Goal: Ask a question

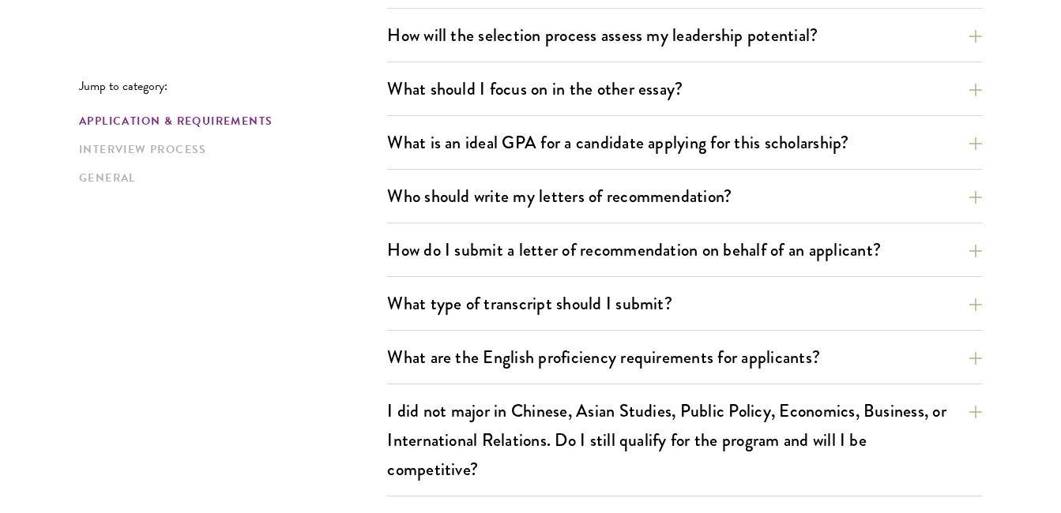
scroll to position [1011, 0]
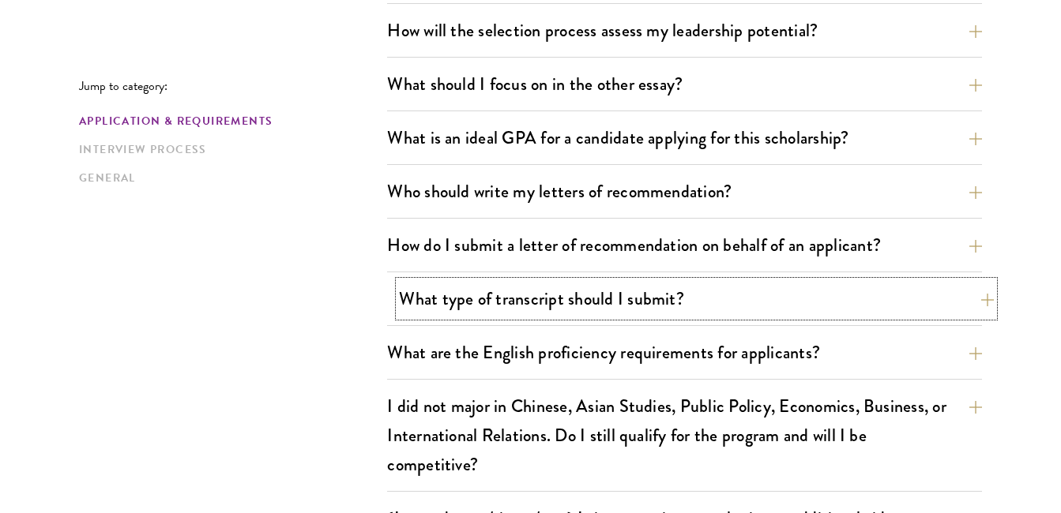
click at [991, 307] on button "What type of transcript should I submit?" at bounding box center [696, 299] width 595 height 36
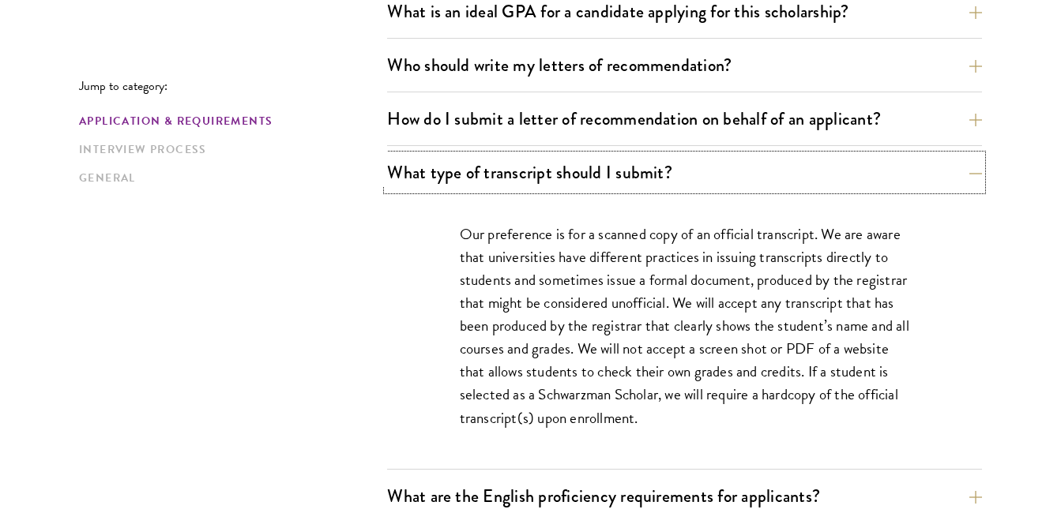
scroll to position [1169, 0]
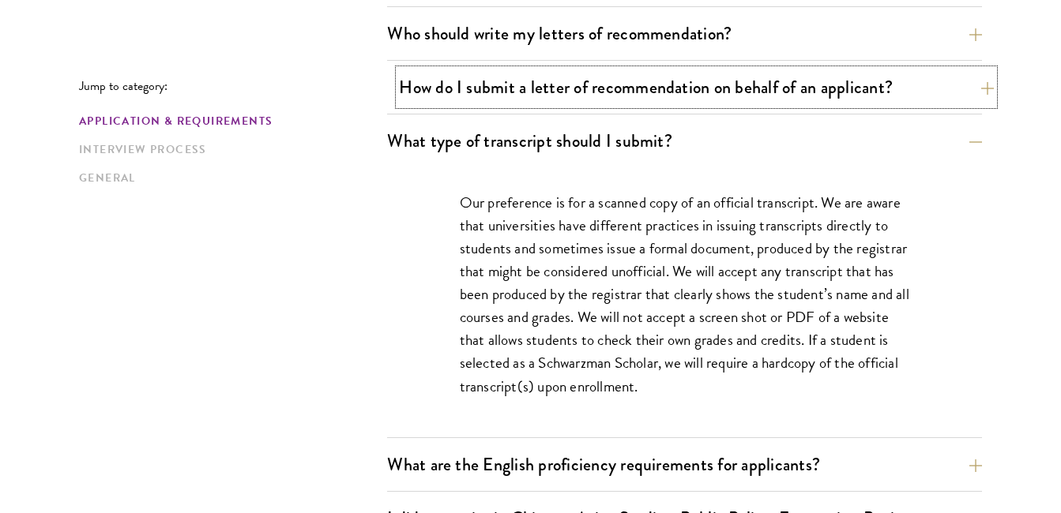
click at [988, 89] on button "How do I submit a letter of recommendation on behalf of an applicant?" at bounding box center [696, 88] width 595 height 36
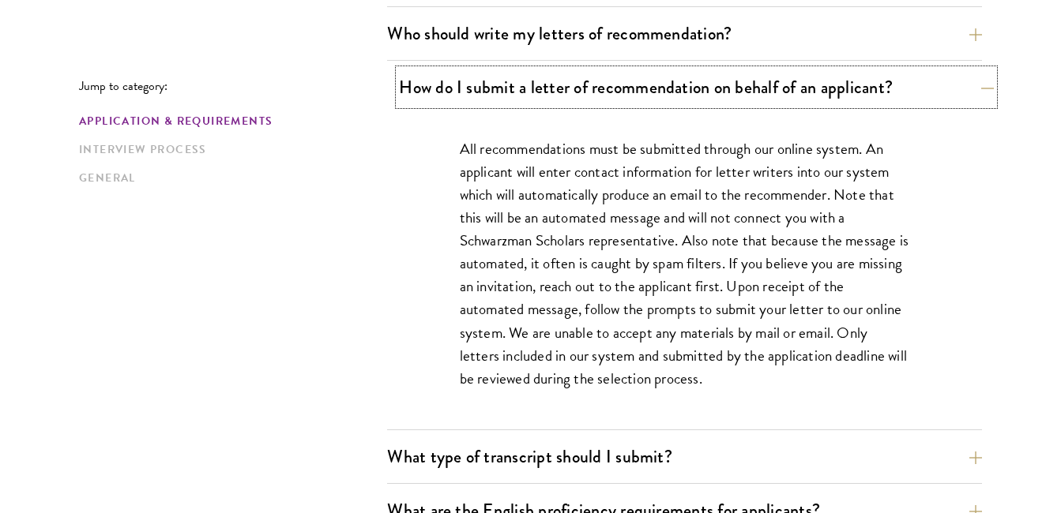
click at [988, 89] on button "How do I submit a letter of recommendation on behalf of an applicant?" at bounding box center [696, 88] width 595 height 36
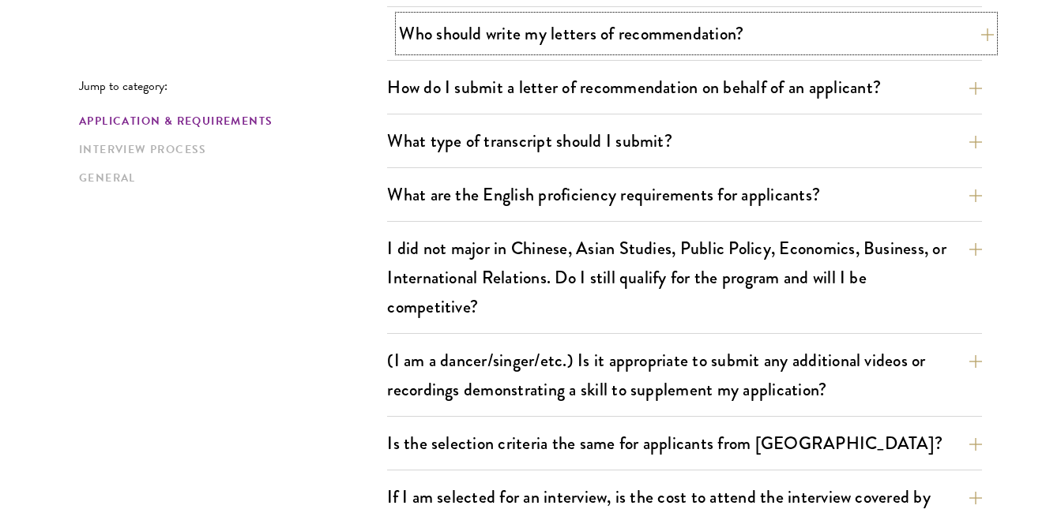
click at [977, 39] on button "Who should write my letters of recommendation?" at bounding box center [696, 34] width 595 height 36
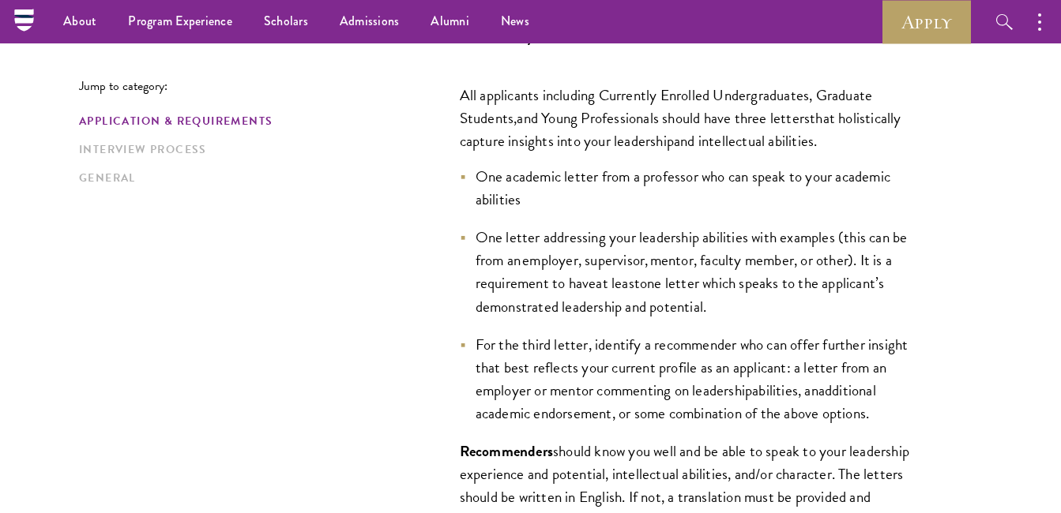
scroll to position [1138, 0]
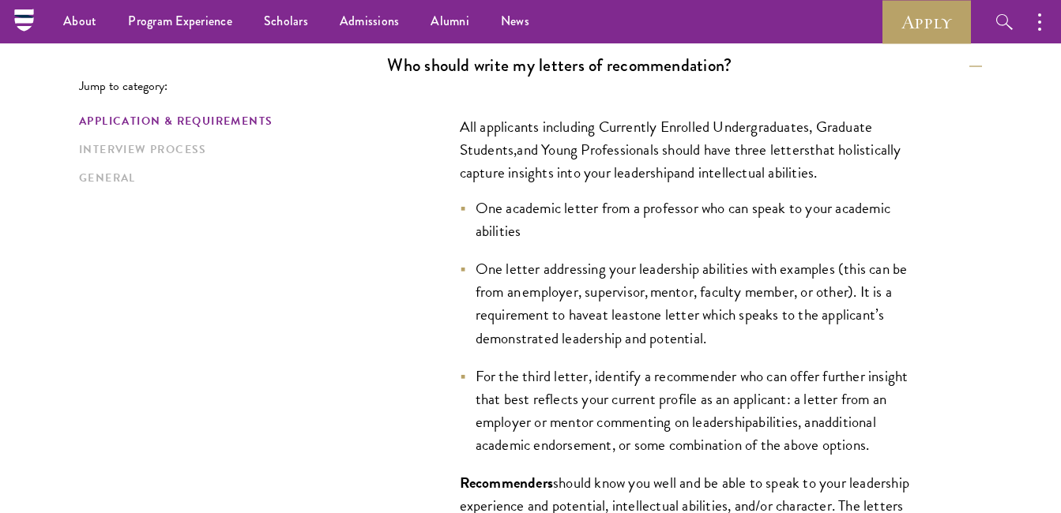
click at [631, 334] on span "one letter which speaks to the applicant’s demonstrated leadership and potentia…" at bounding box center [680, 326] width 409 height 46
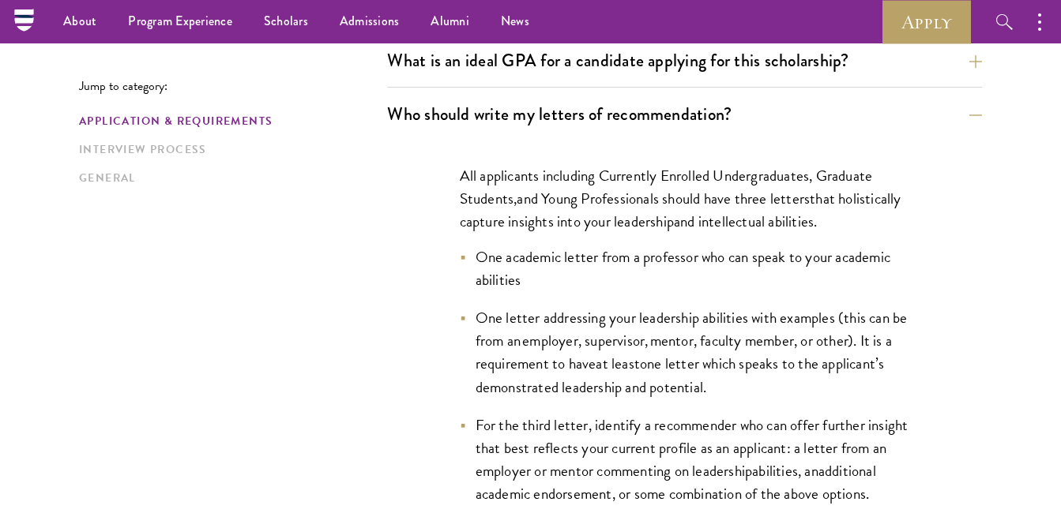
scroll to position [1074, 0]
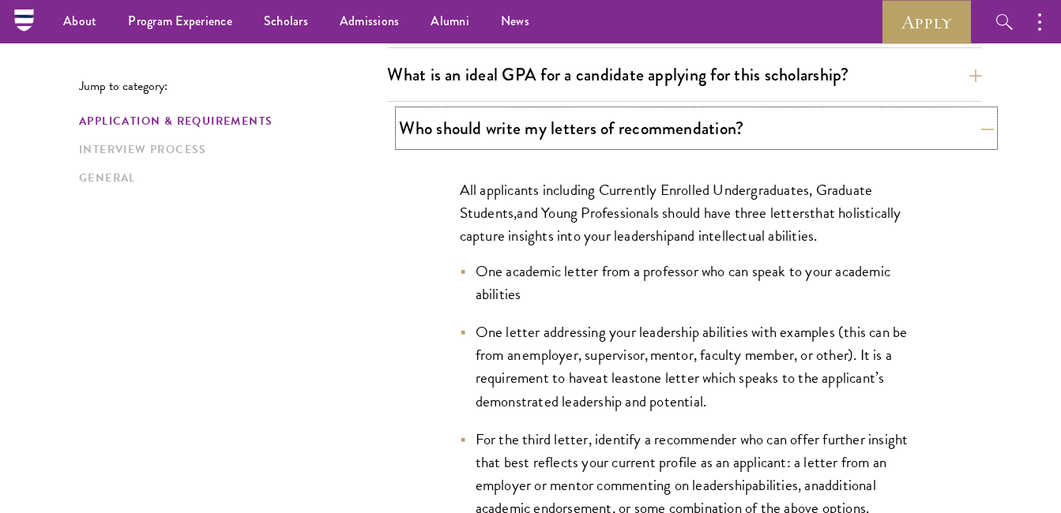
click at [980, 129] on button "Who should write my letters of recommendation?" at bounding box center [696, 129] width 595 height 36
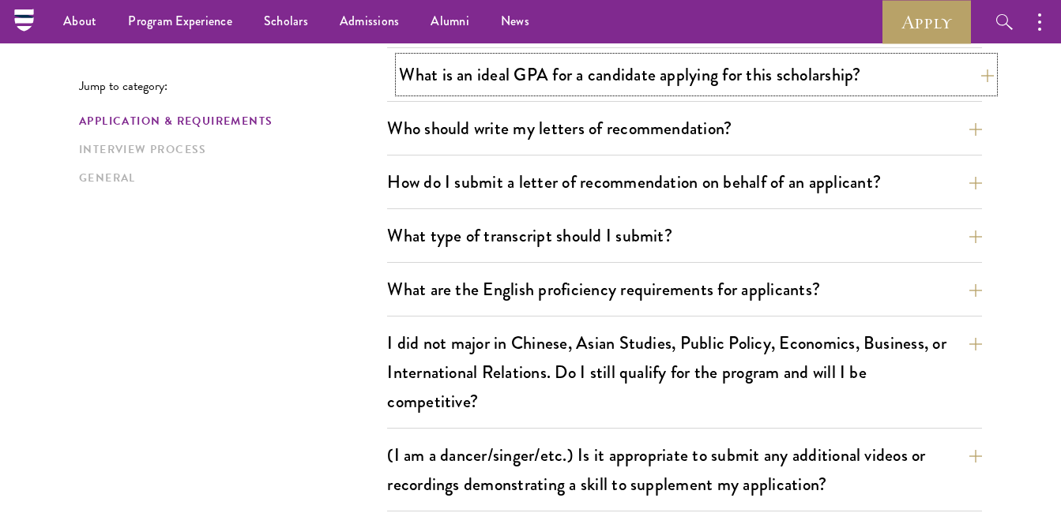
click at [987, 79] on button "What is an ideal GPA for a candidate applying for this scholarship?" at bounding box center [696, 75] width 595 height 36
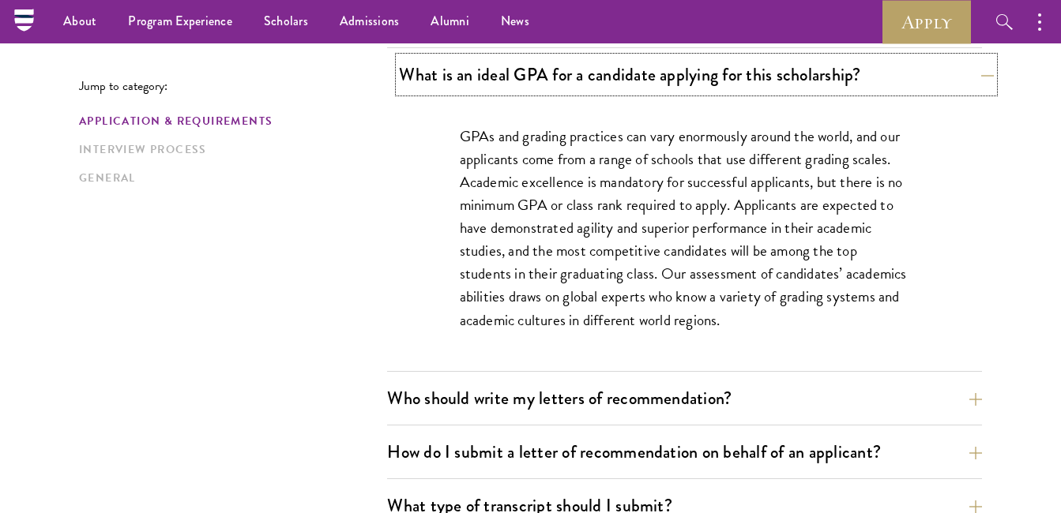
click at [987, 79] on button "What is an ideal GPA for a candidate applying for this scholarship?" at bounding box center [696, 75] width 595 height 36
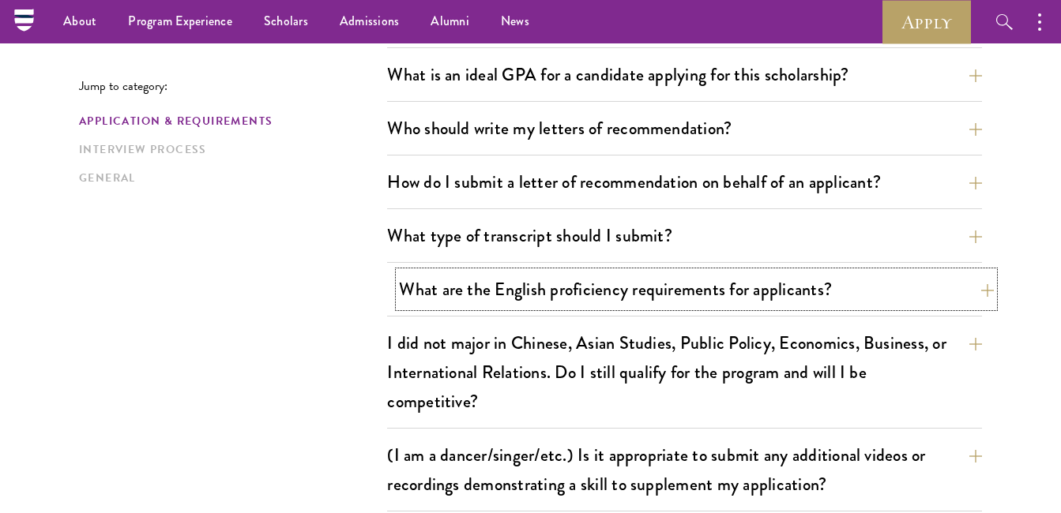
click at [986, 286] on button "What are the English proficiency requirements for applicants?" at bounding box center [696, 290] width 595 height 36
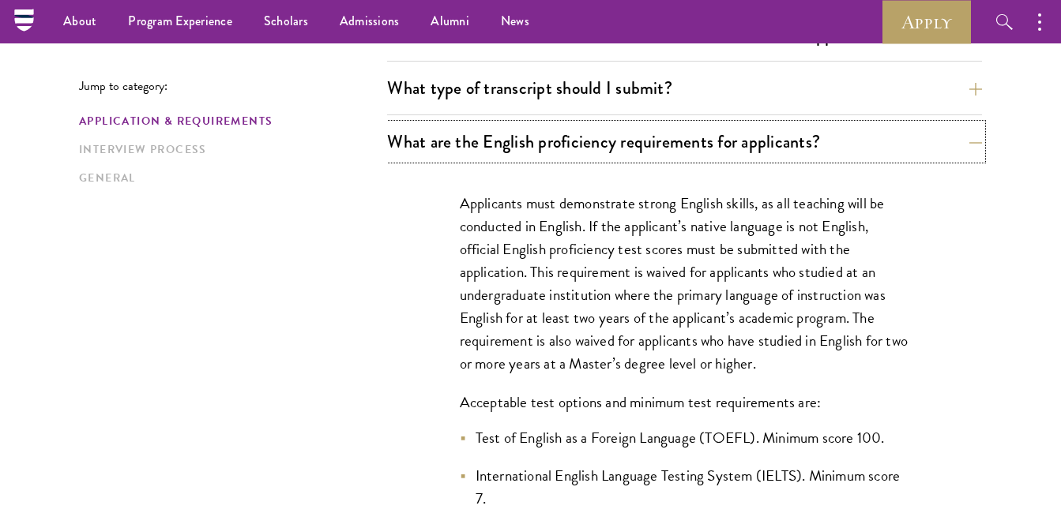
scroll to position [1211, 0]
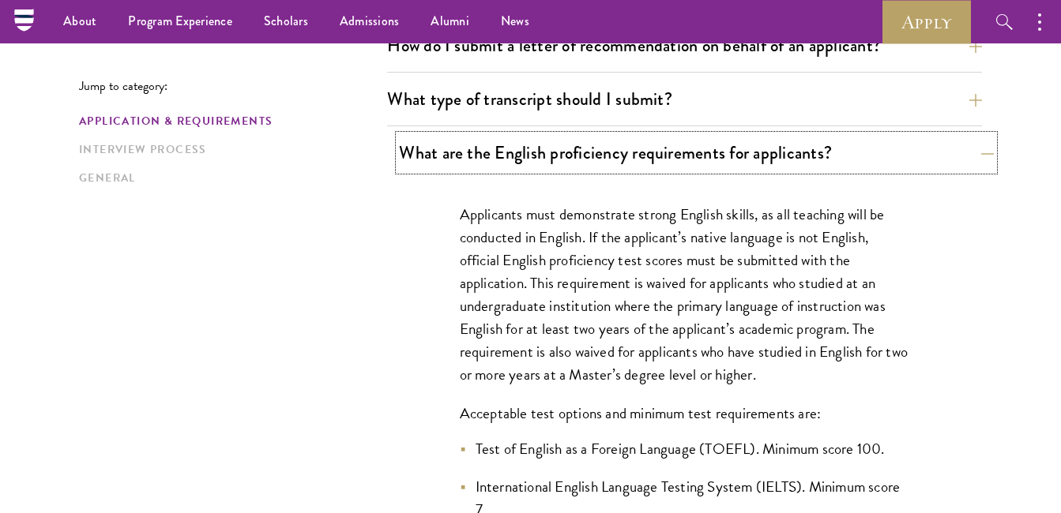
click at [976, 149] on button "What are the English proficiency requirements for applicants?" at bounding box center [696, 153] width 595 height 36
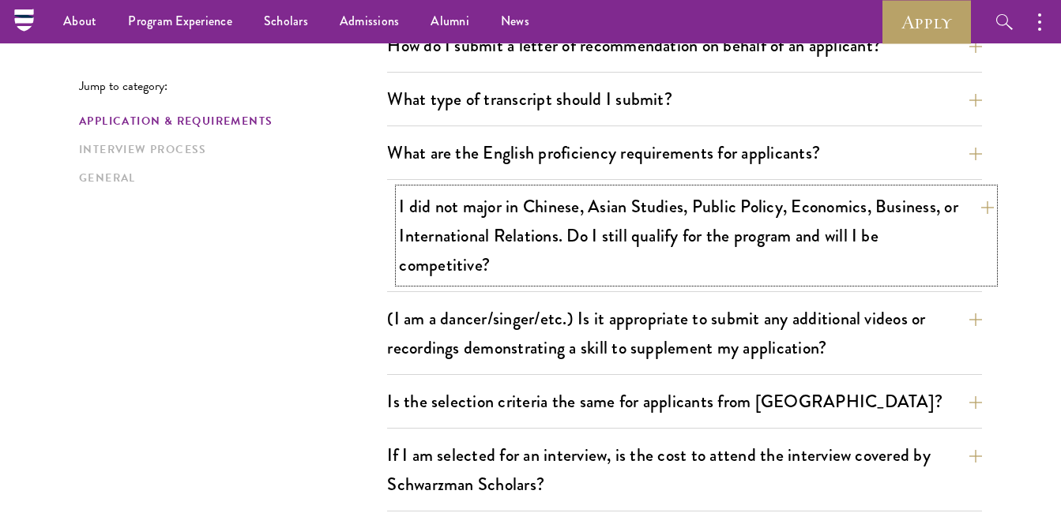
click at [949, 210] on button "I did not major in Chinese, Asian Studies, Public Policy, Economics, Business, …" at bounding box center [696, 236] width 595 height 94
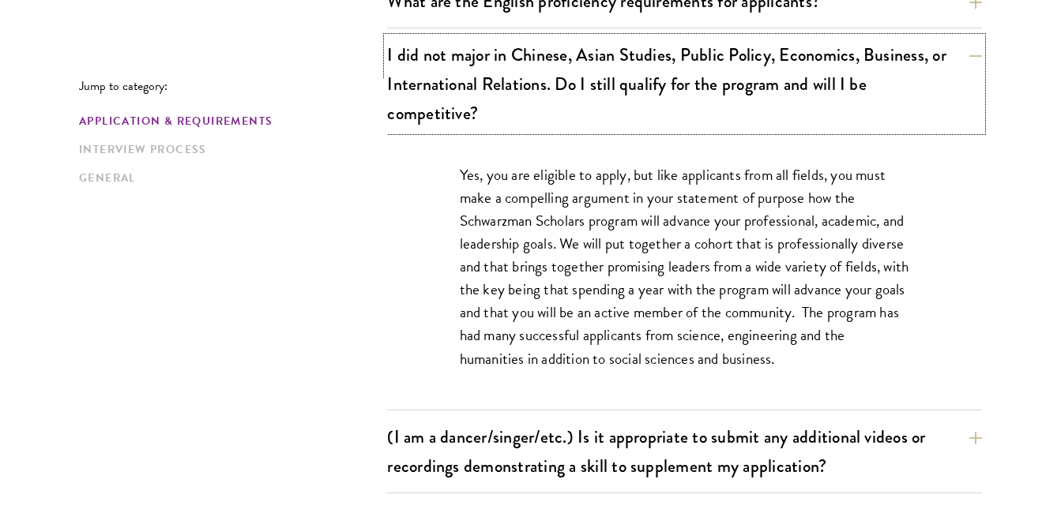
scroll to position [1369, 0]
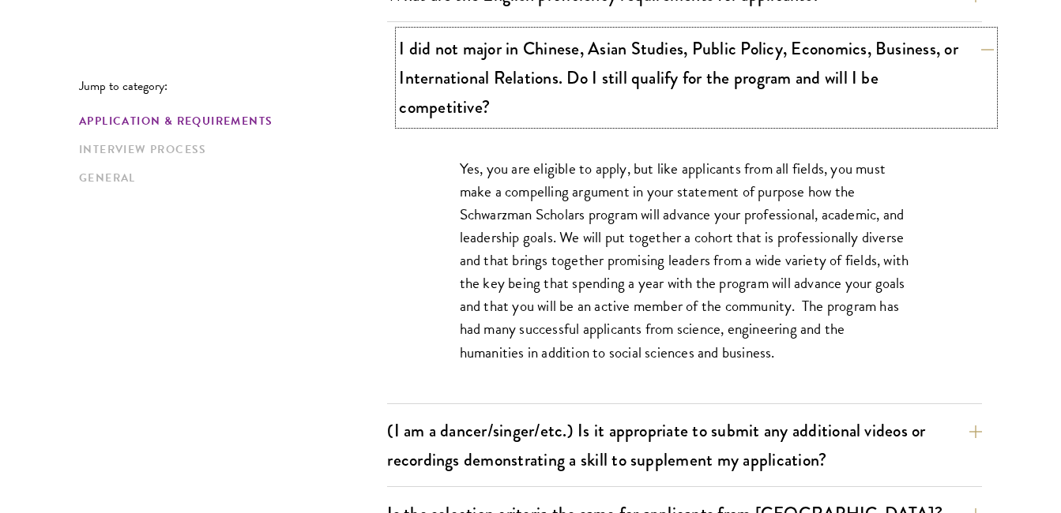
click at [984, 48] on button "I did not major in Chinese, Asian Studies, Public Policy, Economics, Business, …" at bounding box center [696, 78] width 595 height 94
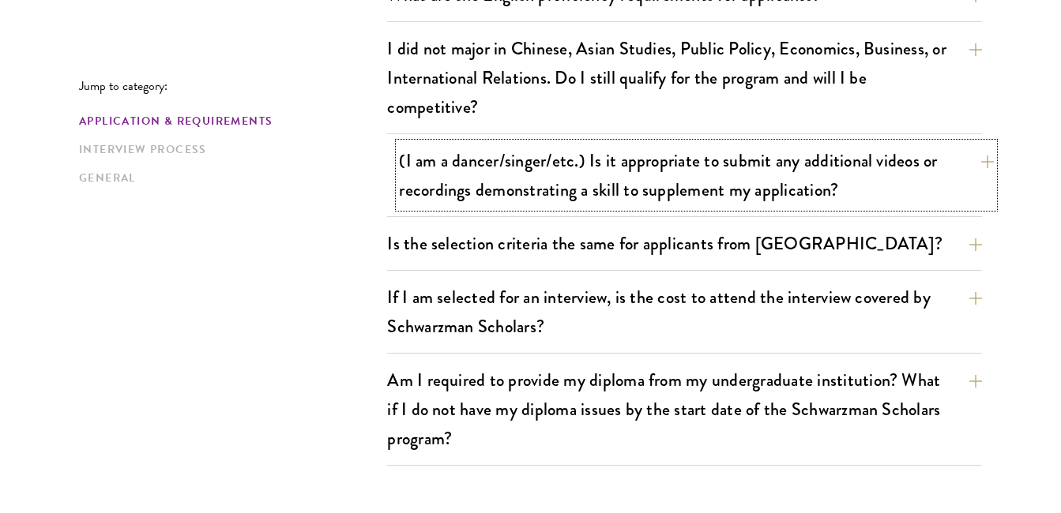
click at [984, 160] on button "(I am a dancer/singer/etc.) Is it appropriate to submit any additional videos o…" at bounding box center [696, 175] width 595 height 65
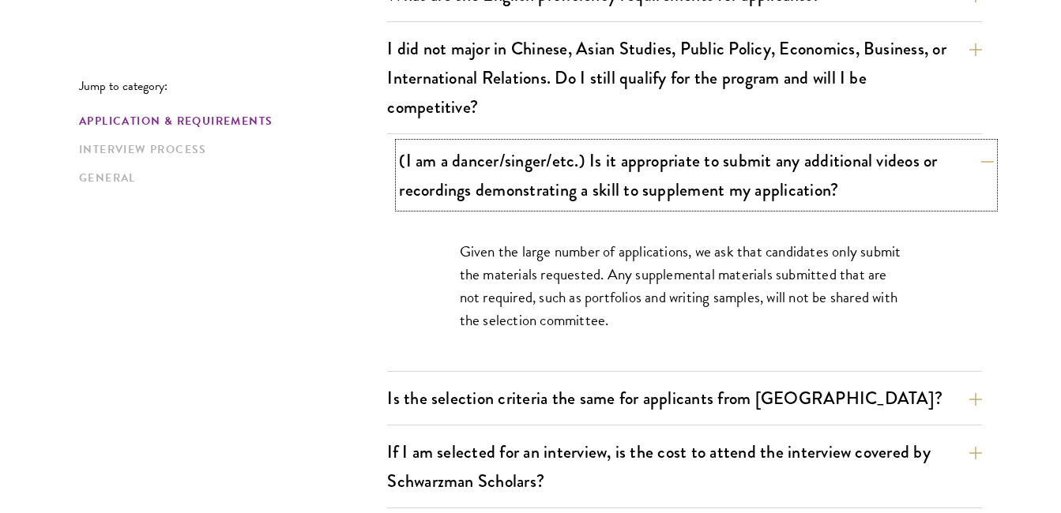
click at [984, 160] on button "(I am a dancer/singer/etc.) Is it appropriate to submit any additional videos o…" at bounding box center [696, 175] width 595 height 65
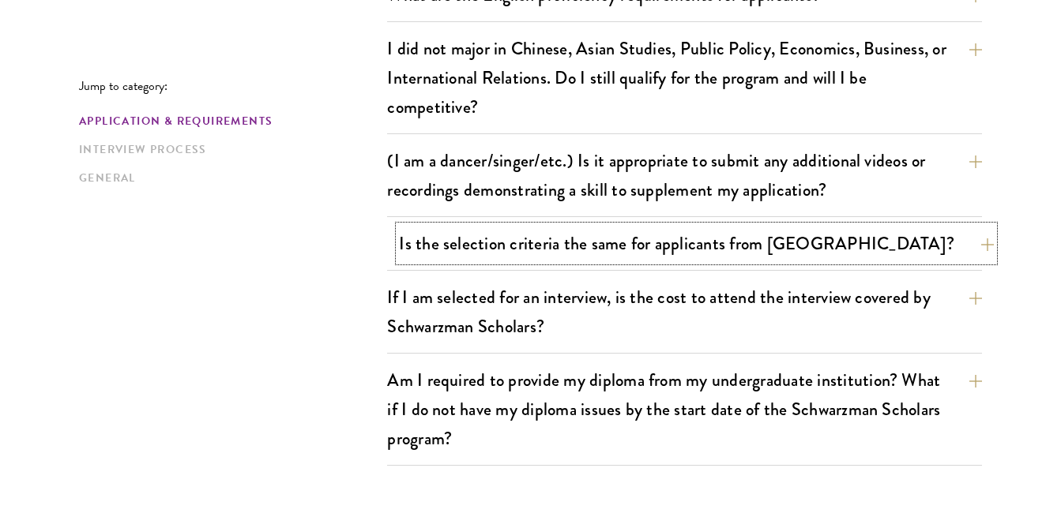
click at [977, 240] on button "Is the selection criteria the same for applicants from [GEOGRAPHIC_DATA]?" at bounding box center [696, 244] width 595 height 36
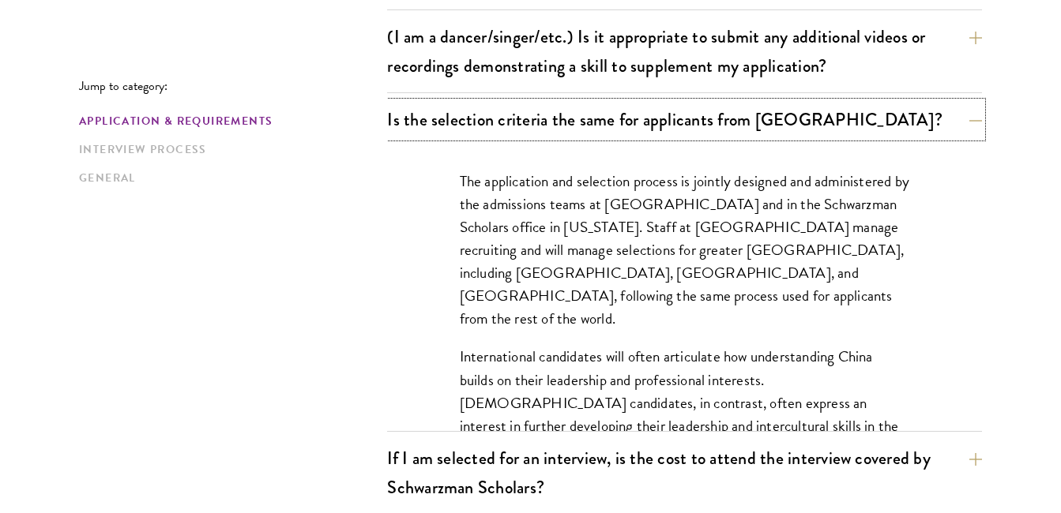
scroll to position [1495, 0]
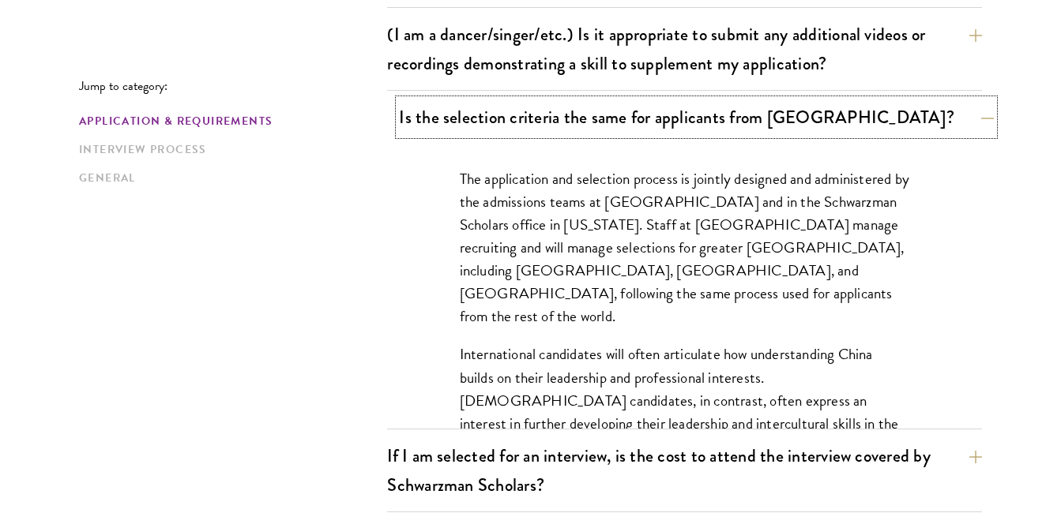
click at [980, 115] on button "Is the selection criteria the same for applicants from [GEOGRAPHIC_DATA]?" at bounding box center [696, 118] width 595 height 36
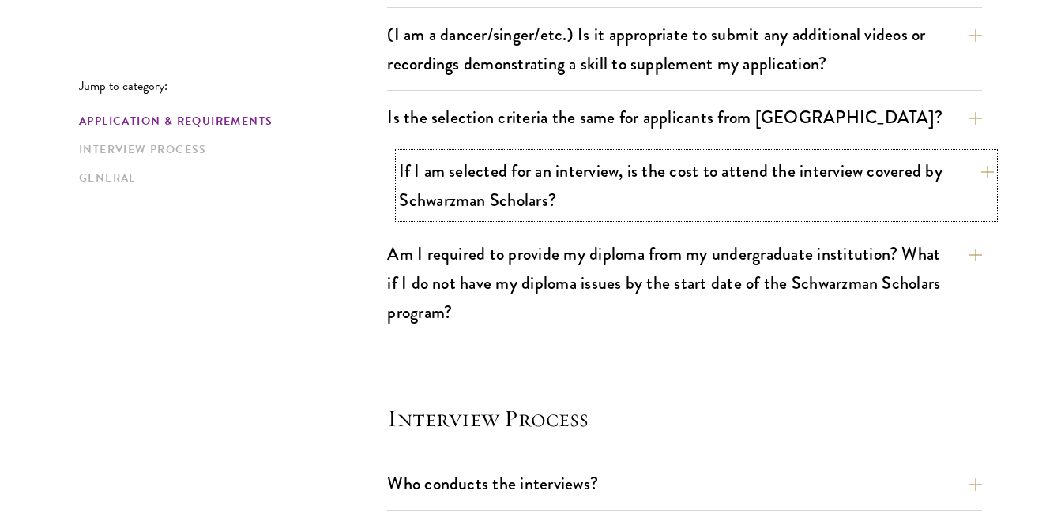
click at [987, 171] on button "If I am selected for an interview, is the cost to attend the interview covered …" at bounding box center [696, 185] width 595 height 65
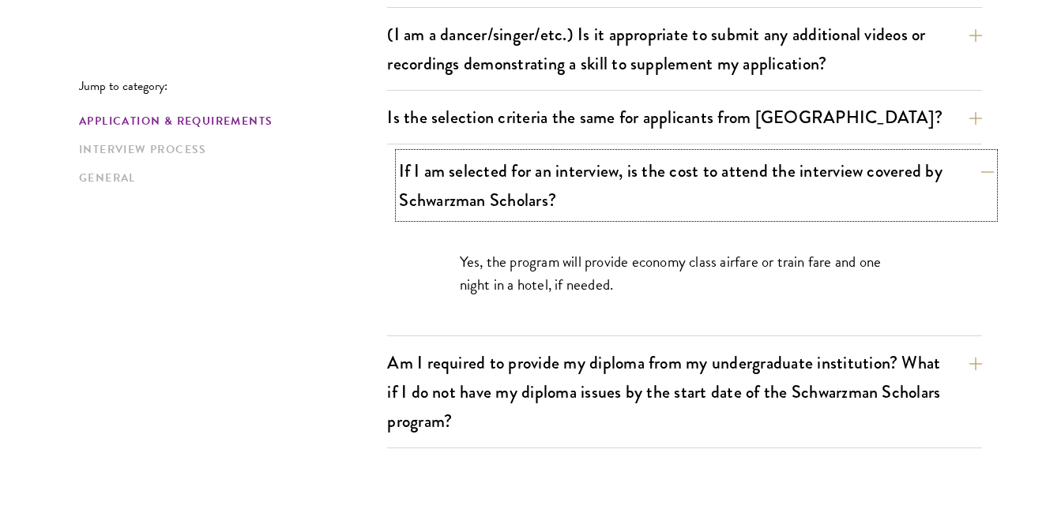
click at [987, 173] on button "If I am selected for an interview, is the cost to attend the interview covered …" at bounding box center [696, 185] width 595 height 65
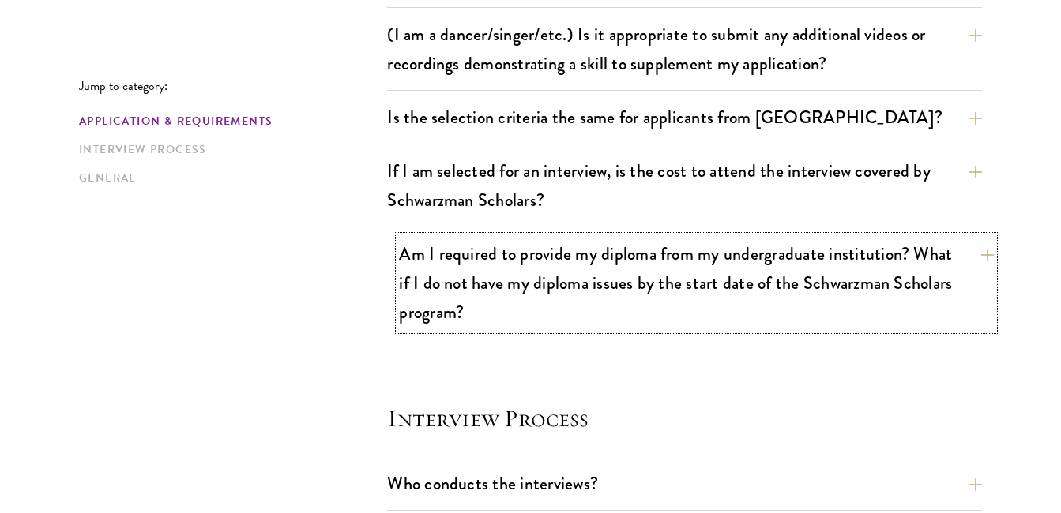
click at [986, 256] on button "Am I required to provide my diploma from my undergraduate institution? What if …" at bounding box center [696, 283] width 595 height 94
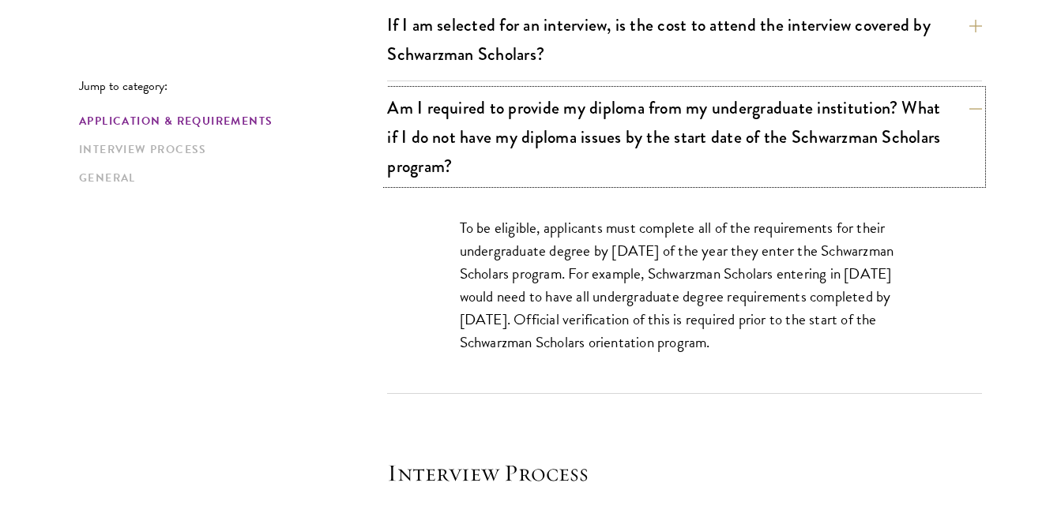
scroll to position [1653, 0]
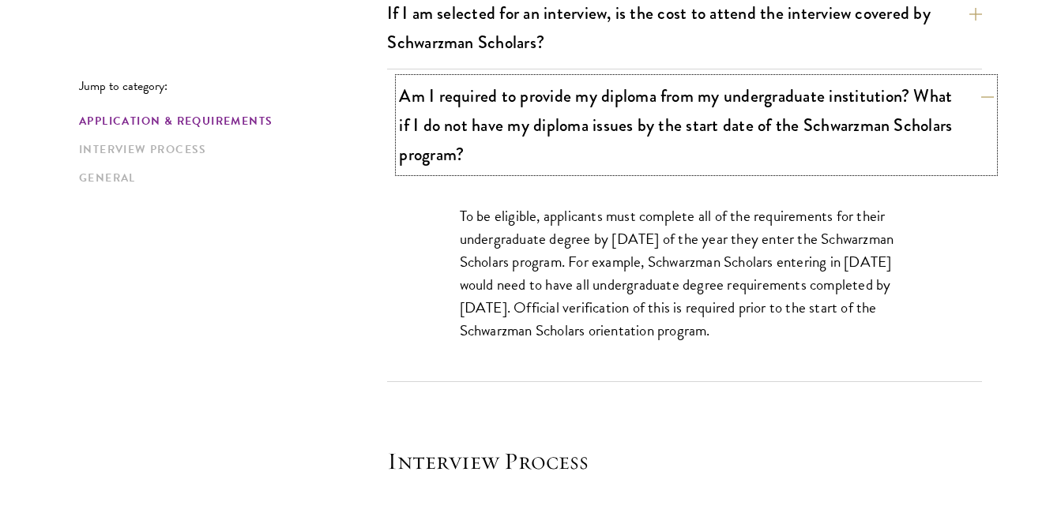
click at [976, 96] on button "Am I required to provide my diploma from my undergraduate institution? What if …" at bounding box center [696, 125] width 595 height 94
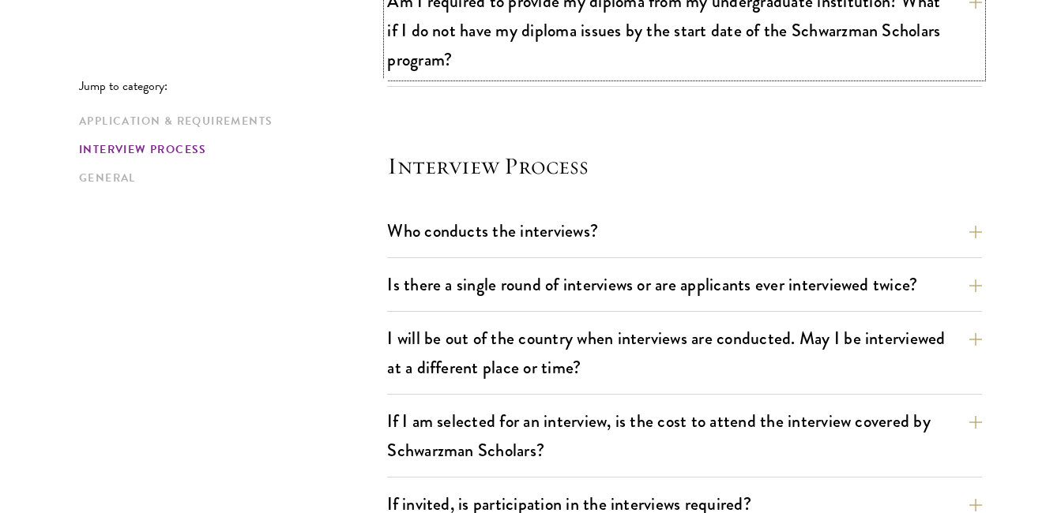
scroll to position [1780, 0]
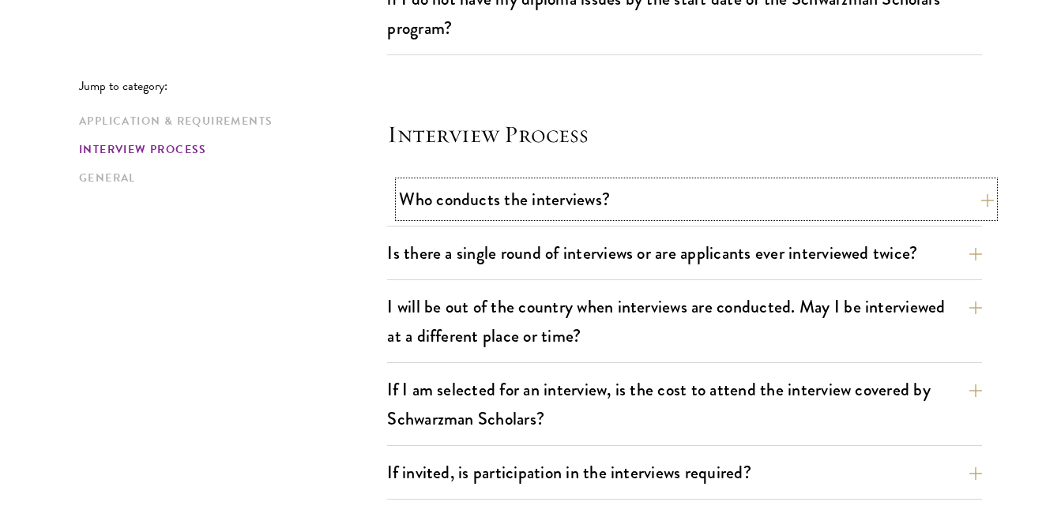
click at [983, 197] on button "Who conducts the interviews?" at bounding box center [696, 200] width 595 height 36
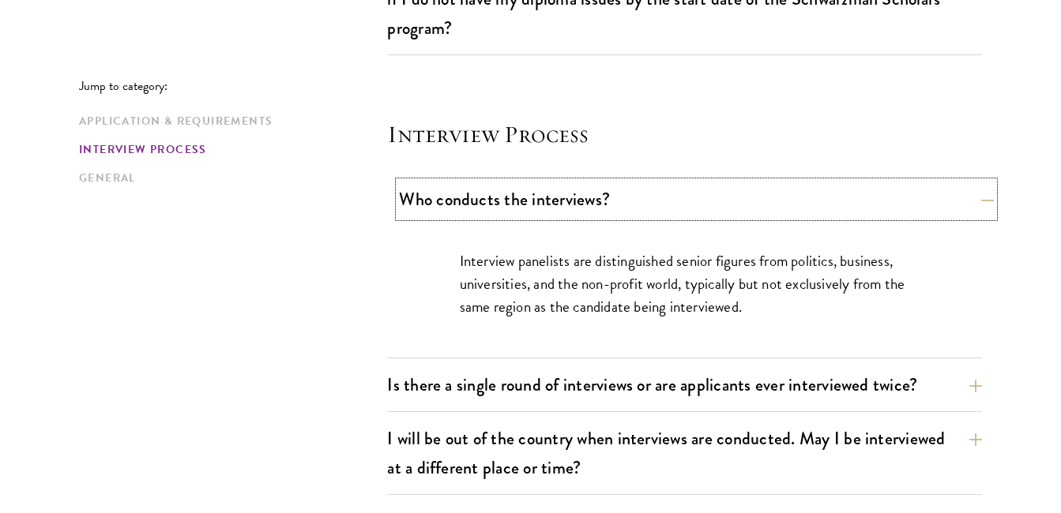
click at [983, 197] on button "Who conducts the interviews?" at bounding box center [696, 200] width 595 height 36
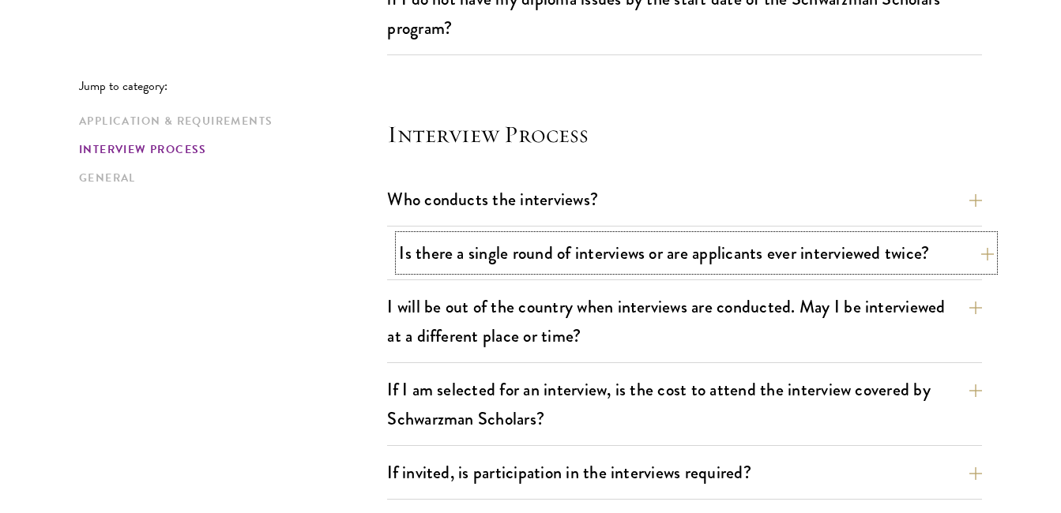
click at [974, 252] on button "Is there a single round of interviews or are applicants ever interviewed twice?" at bounding box center [696, 253] width 595 height 36
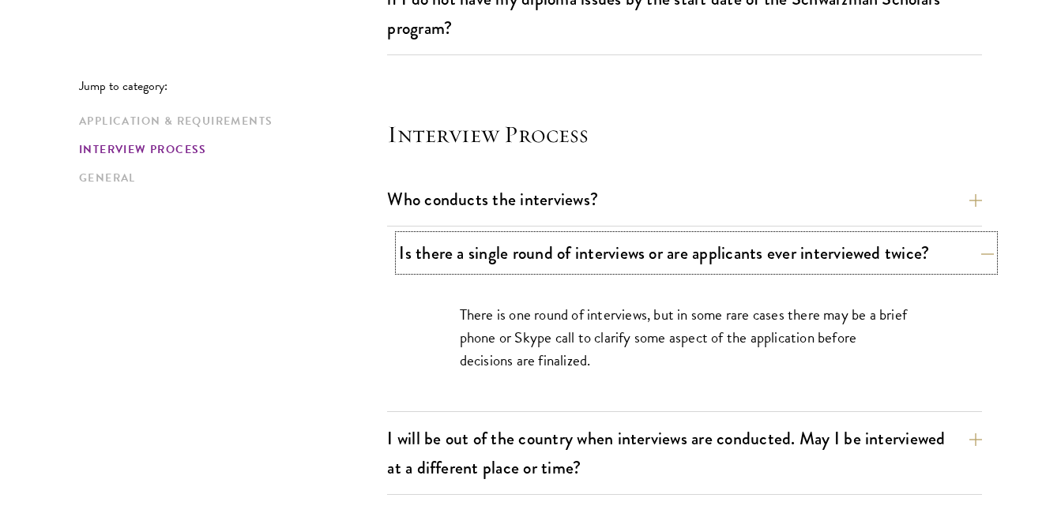
click at [983, 254] on button "Is there a single round of interviews or are applicants ever interviewed twice?" at bounding box center [696, 253] width 595 height 36
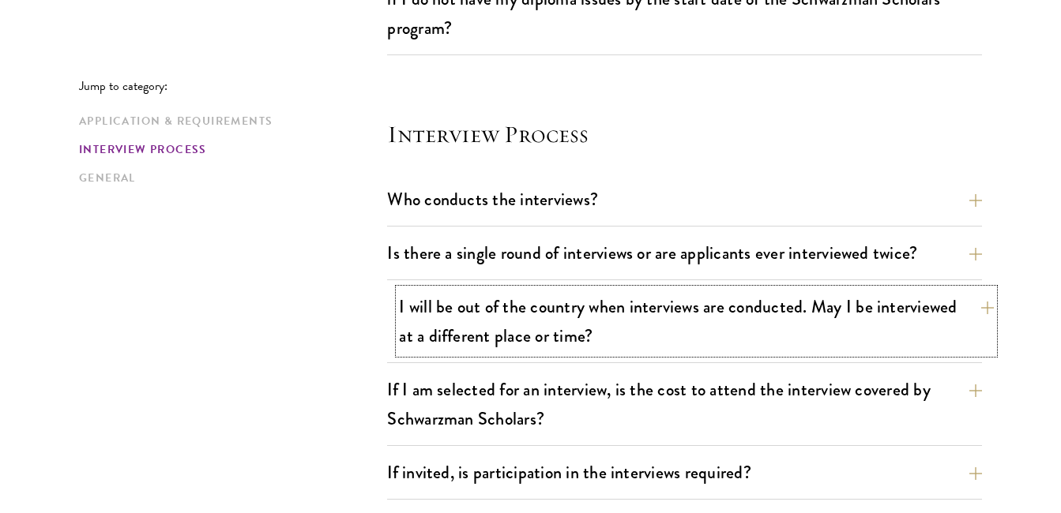
click at [985, 309] on button "I will be out of the country when interviews are conducted. May I be interviewe…" at bounding box center [696, 321] width 595 height 65
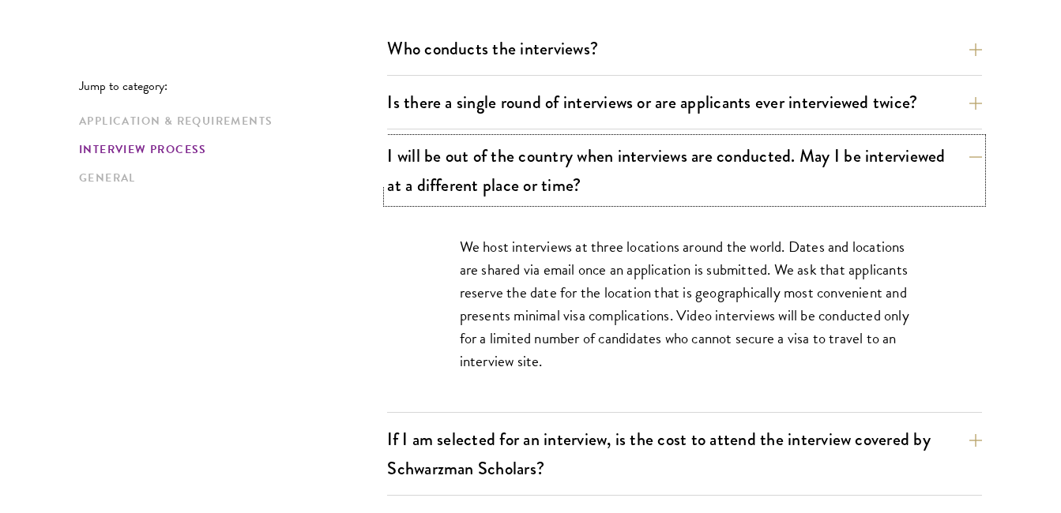
scroll to position [1938, 0]
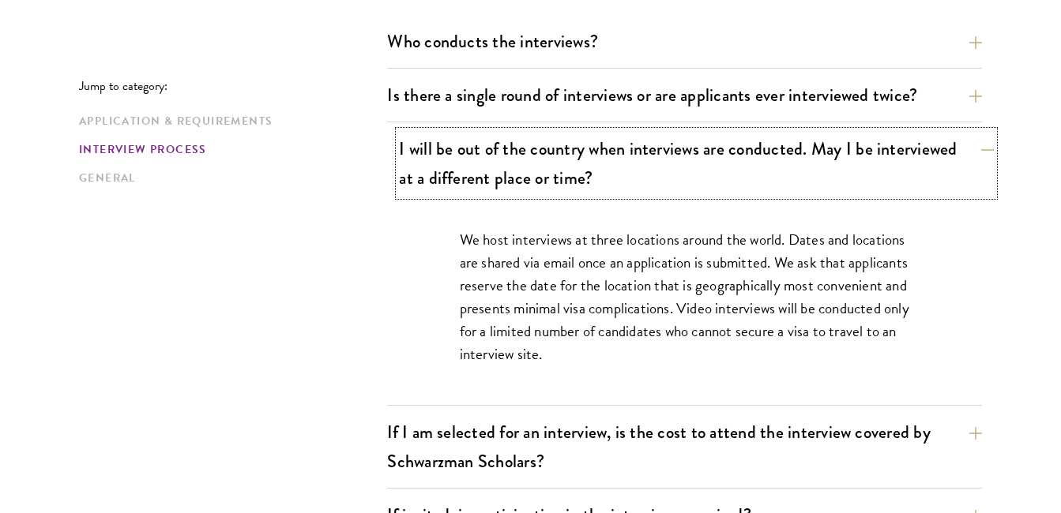
click at [984, 146] on button "I will be out of the country when interviews are conducted. May I be interviewe…" at bounding box center [696, 163] width 595 height 65
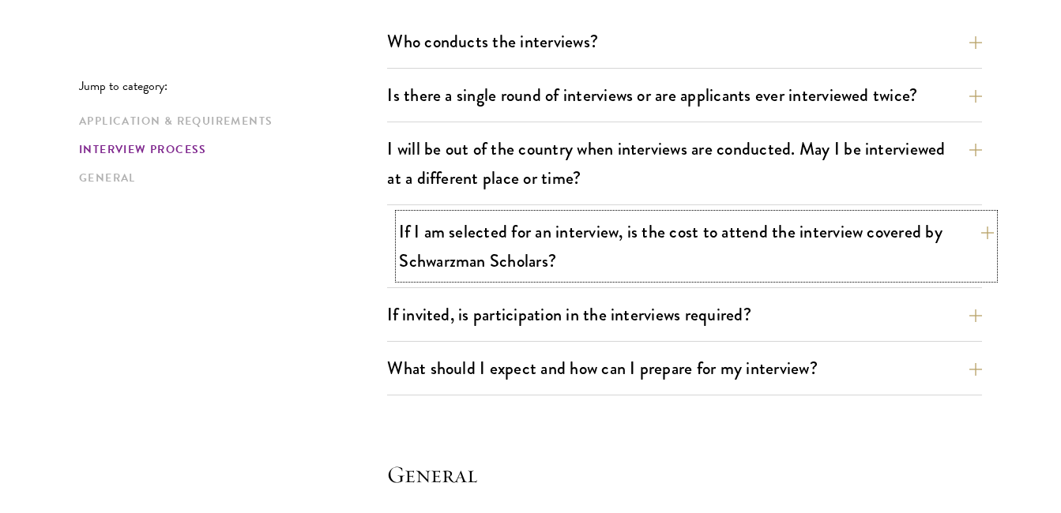
click at [978, 231] on button "If I am selected for an interview, is the cost to attend the interview covered …" at bounding box center [696, 246] width 595 height 65
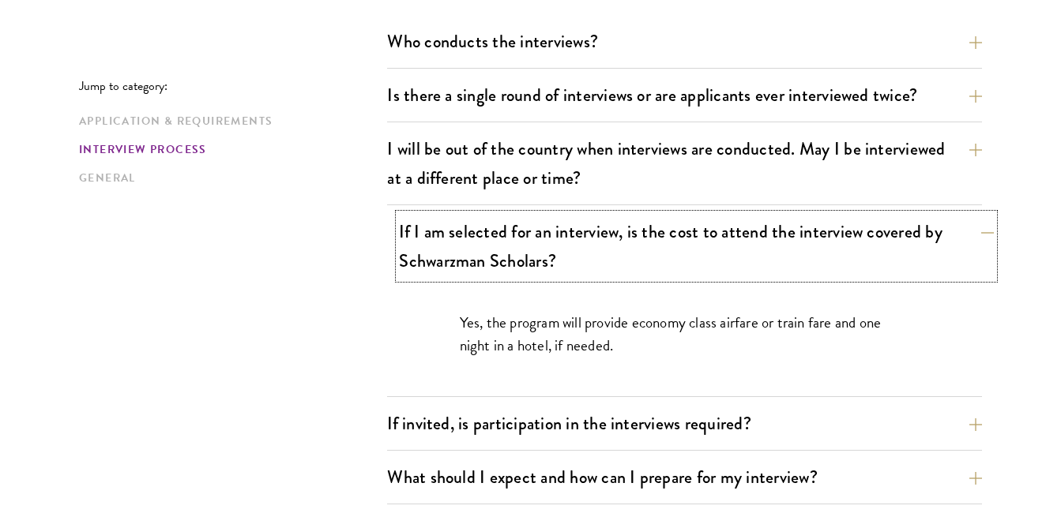
click at [978, 231] on button "If I am selected for an interview, is the cost to attend the interview covered …" at bounding box center [696, 246] width 595 height 65
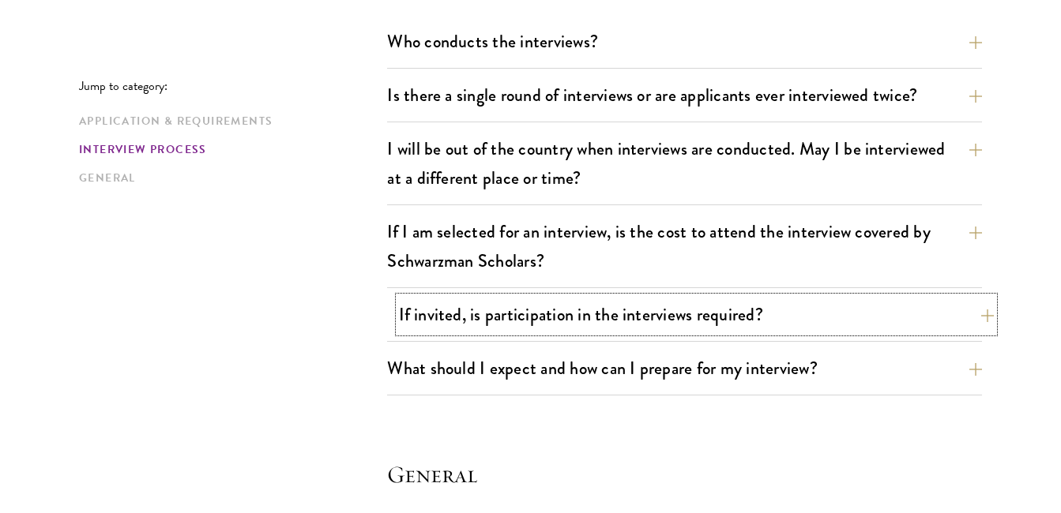
click at [985, 313] on button "If invited, is participation in the interviews required?" at bounding box center [696, 315] width 595 height 36
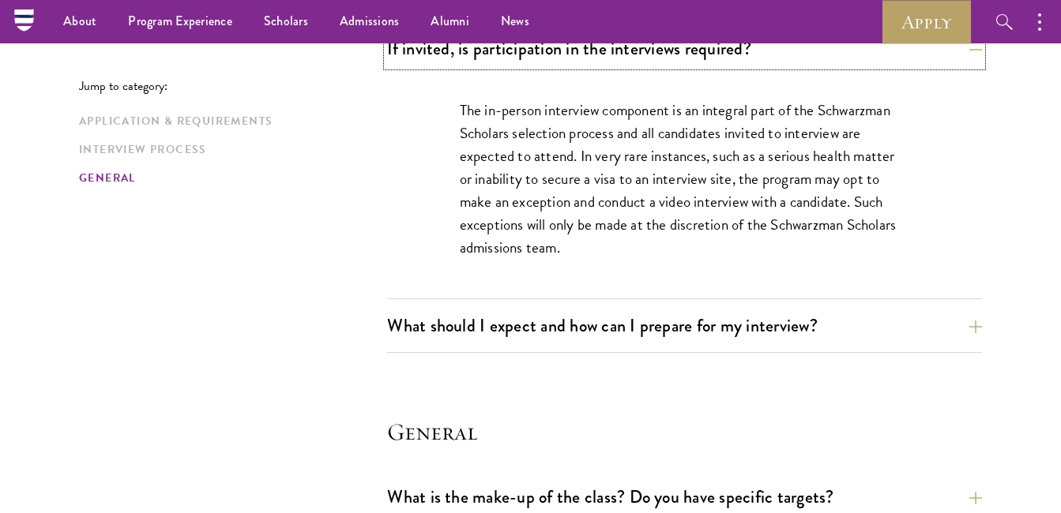
scroll to position [2191, 0]
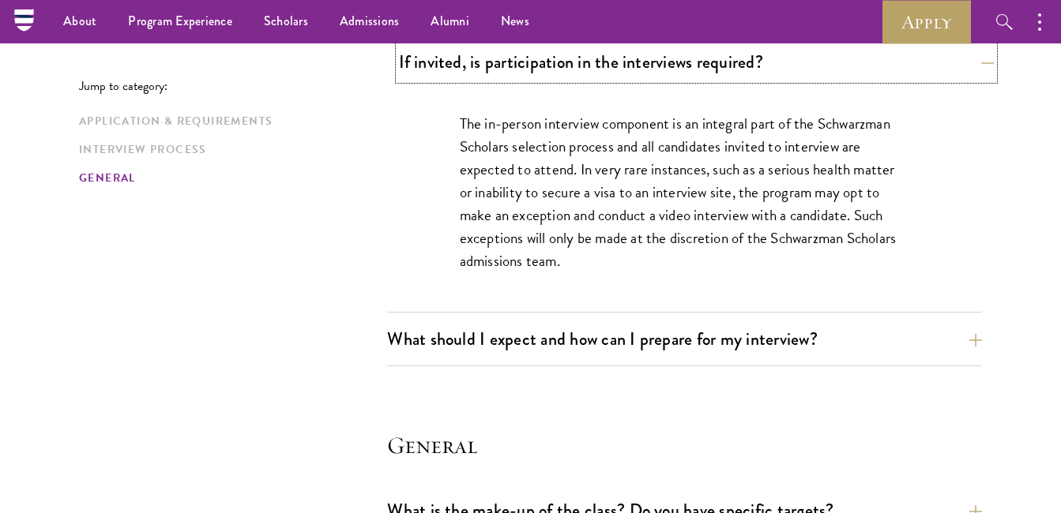
click at [976, 69] on button "If invited, is participation in the interviews required?" at bounding box center [696, 62] width 595 height 36
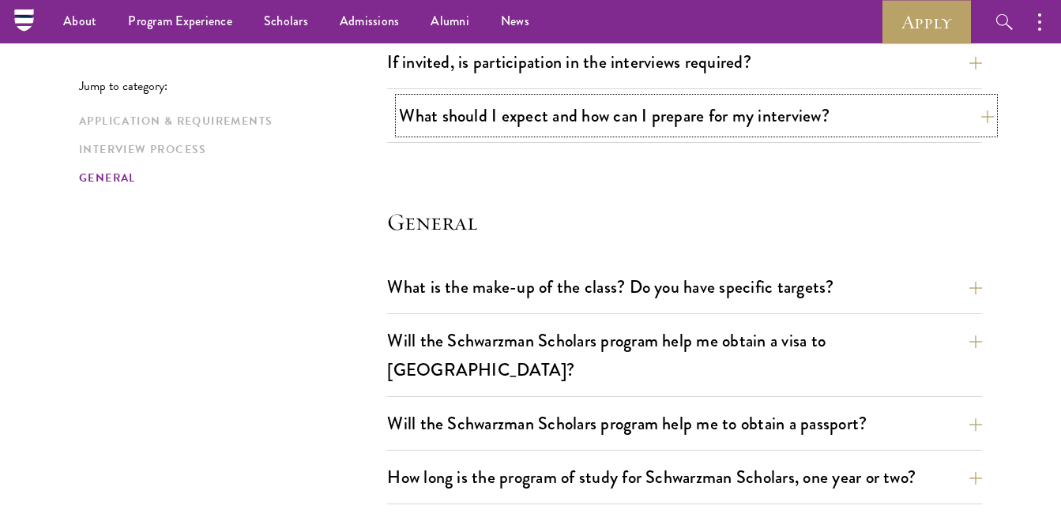
click at [977, 119] on button "What should I expect and how can I prepare for my interview?" at bounding box center [696, 116] width 595 height 36
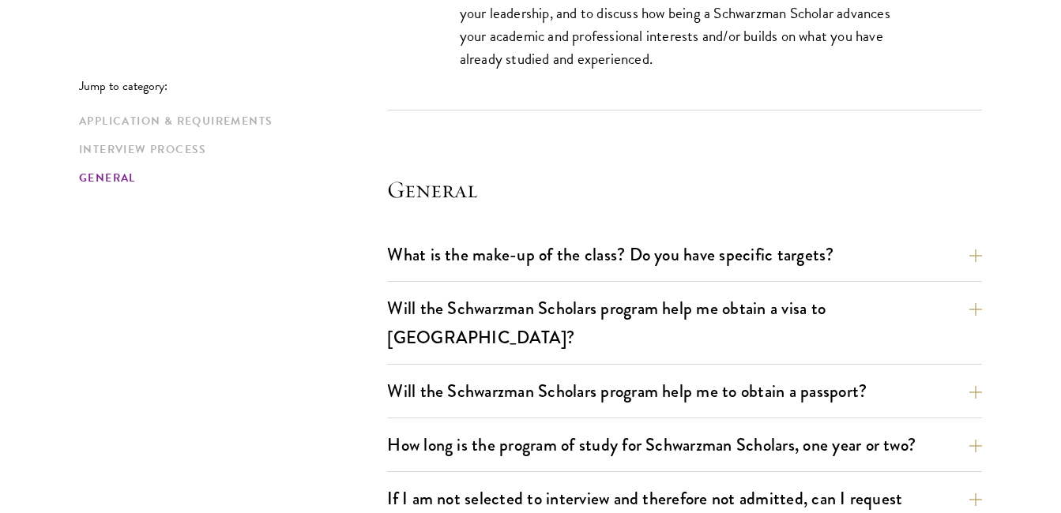
scroll to position [3202, 0]
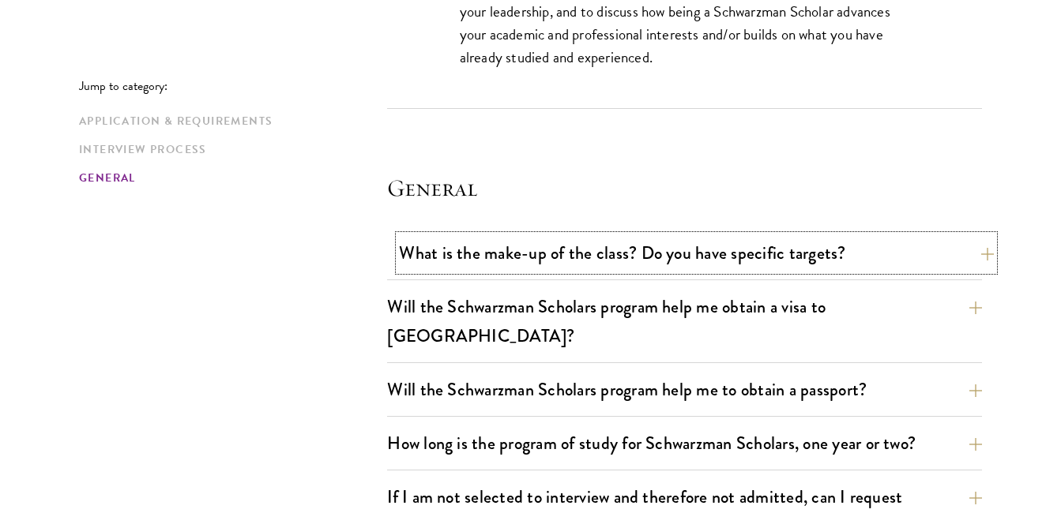
click at [979, 253] on button "What is the make-up of the class? Do you have specific targets?" at bounding box center [696, 253] width 595 height 36
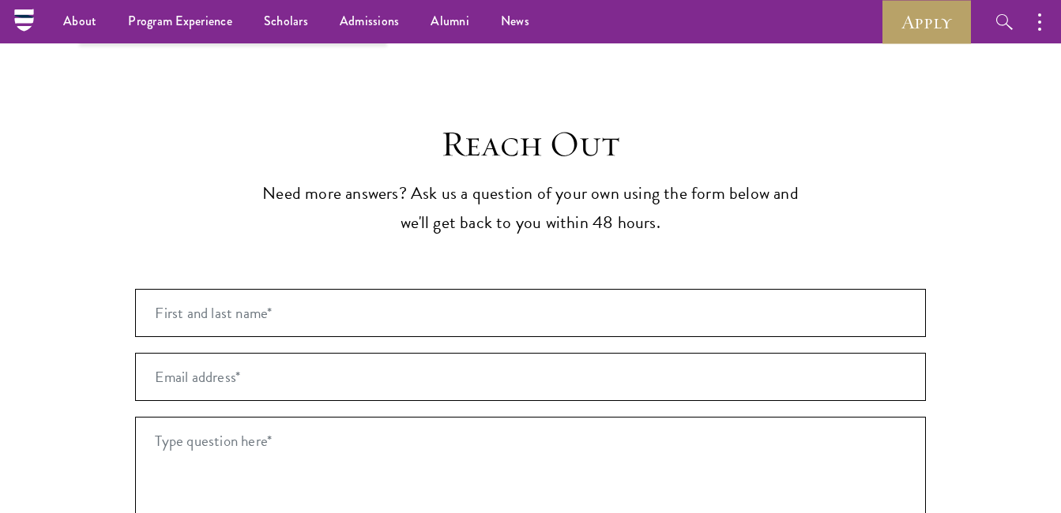
scroll to position [3253, 0]
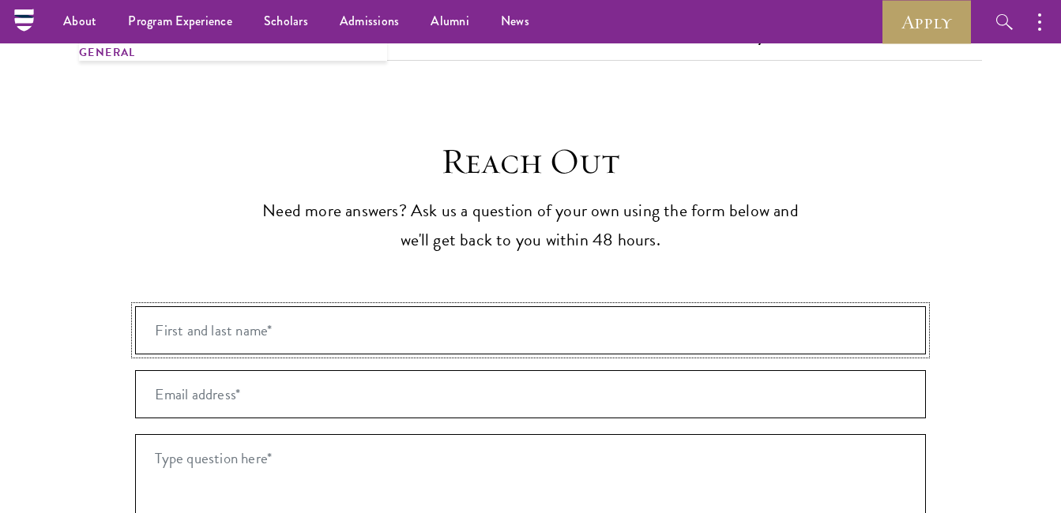
click at [427, 307] on input "First and last name* *" at bounding box center [530, 331] width 790 height 48
type input "[PERSON_NAME]"
click at [307, 370] on input "Email address* *" at bounding box center [530, 394] width 790 height 48
type input "[EMAIL_ADDRESS][DOMAIN_NAME]"
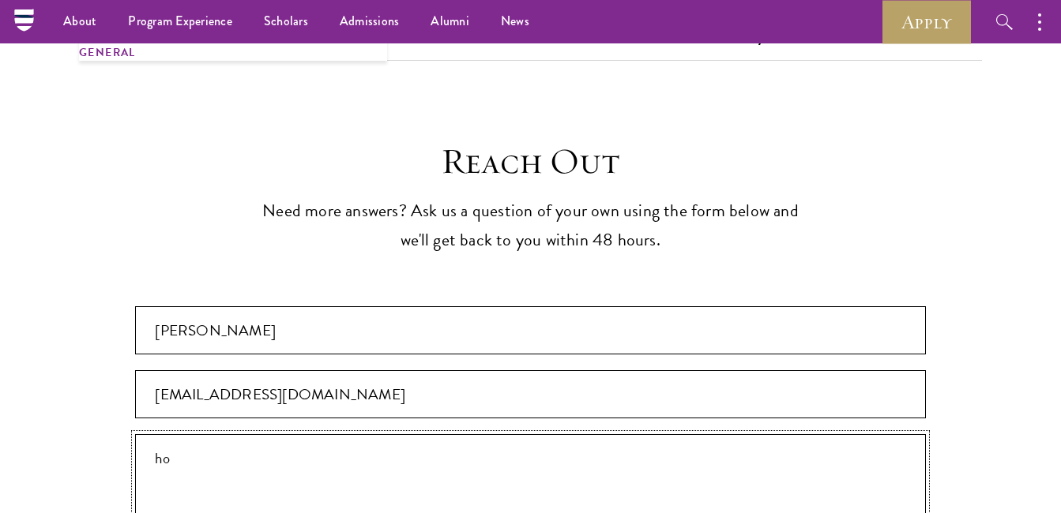
type textarea "h"
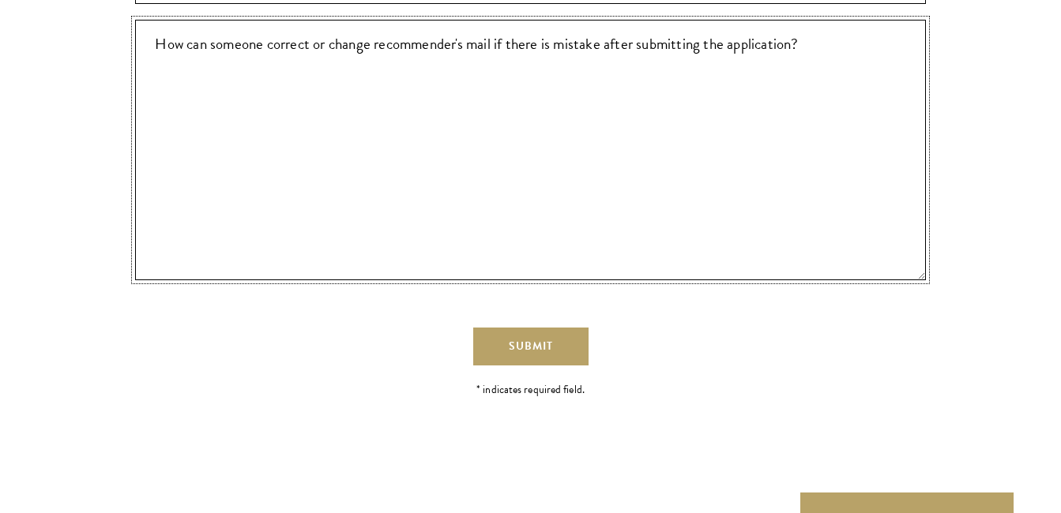
scroll to position [3676, 0]
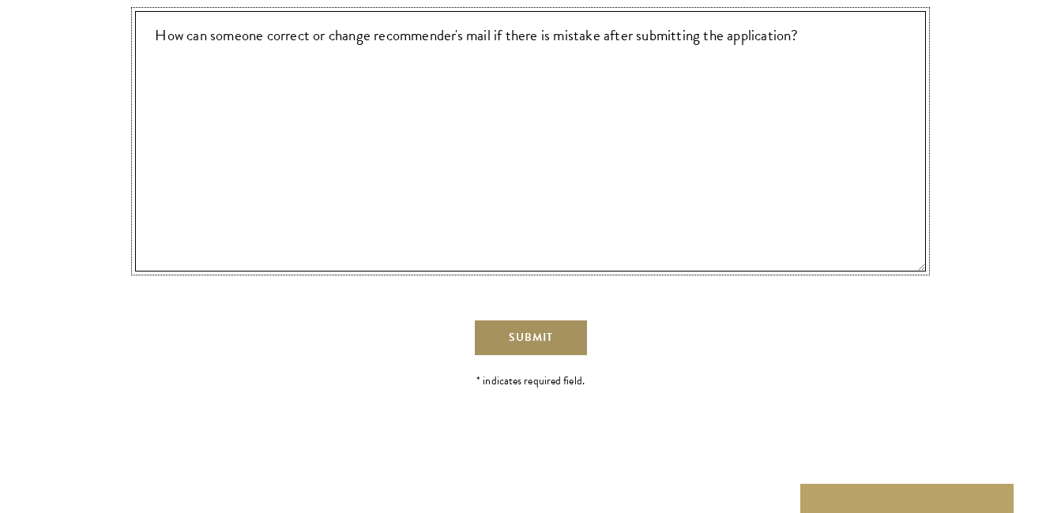
type textarea "How can someone correct or change recommender's mail if there is mistake after …"
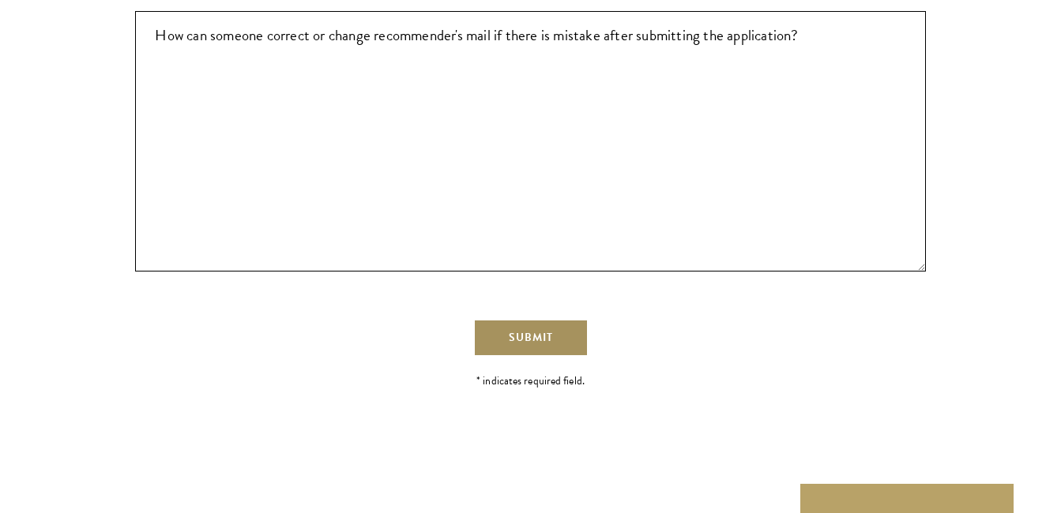
click at [557, 319] on button "Submit" at bounding box center [530, 338] width 115 height 38
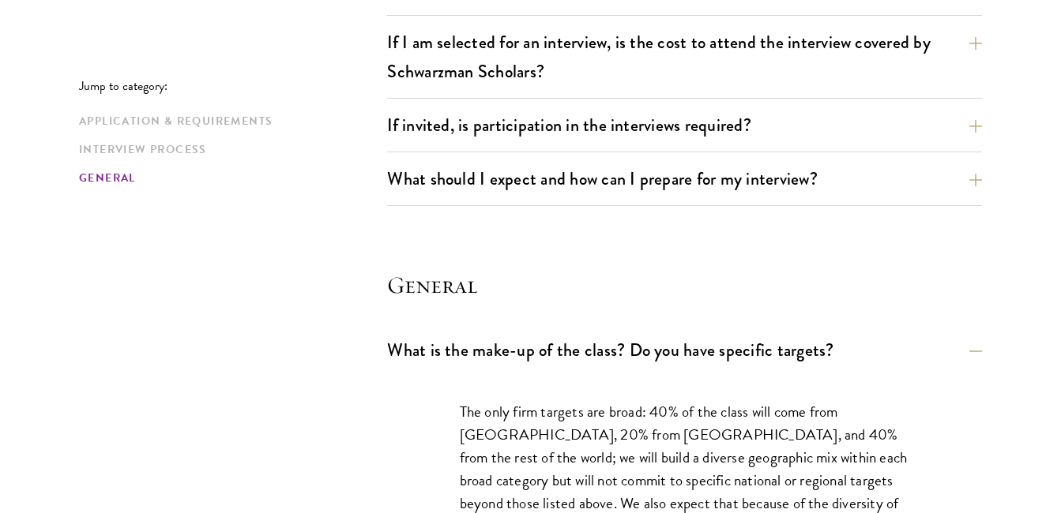
scroll to position [2133, 0]
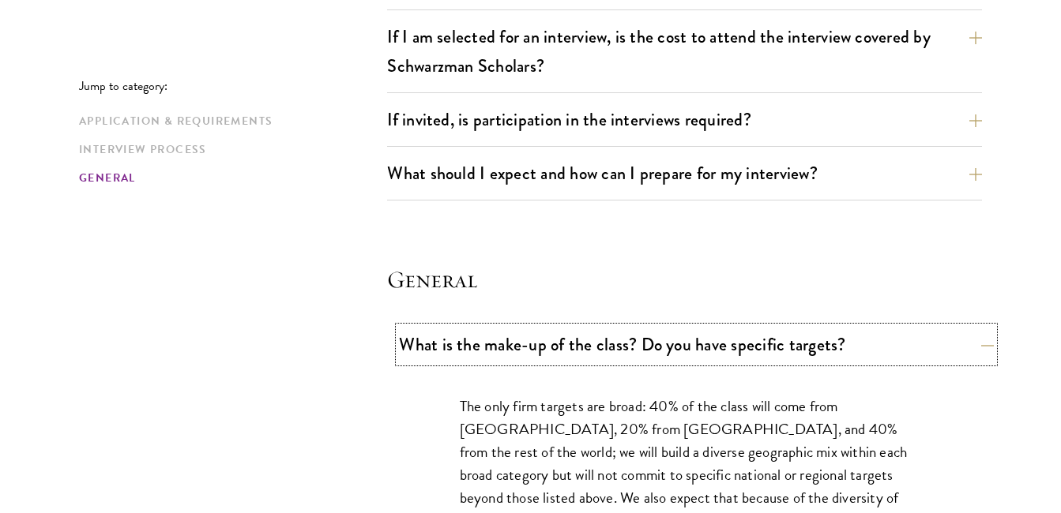
click at [970, 341] on button "What is the make-up of the class? Do you have specific targets?" at bounding box center [696, 345] width 595 height 36
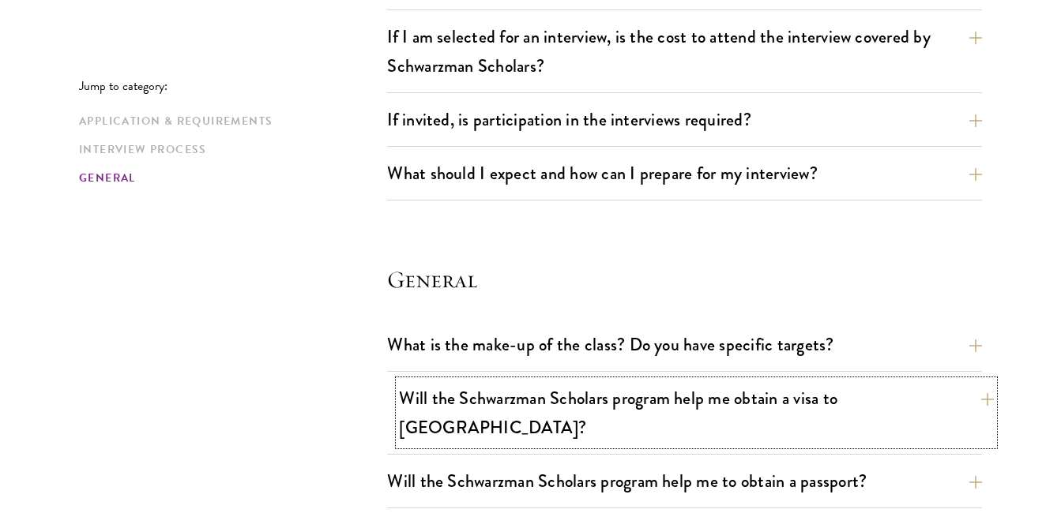
click at [984, 393] on button "Will the Schwarzman Scholars program help me obtain a visa to [GEOGRAPHIC_DATA]?" at bounding box center [696, 413] width 595 height 65
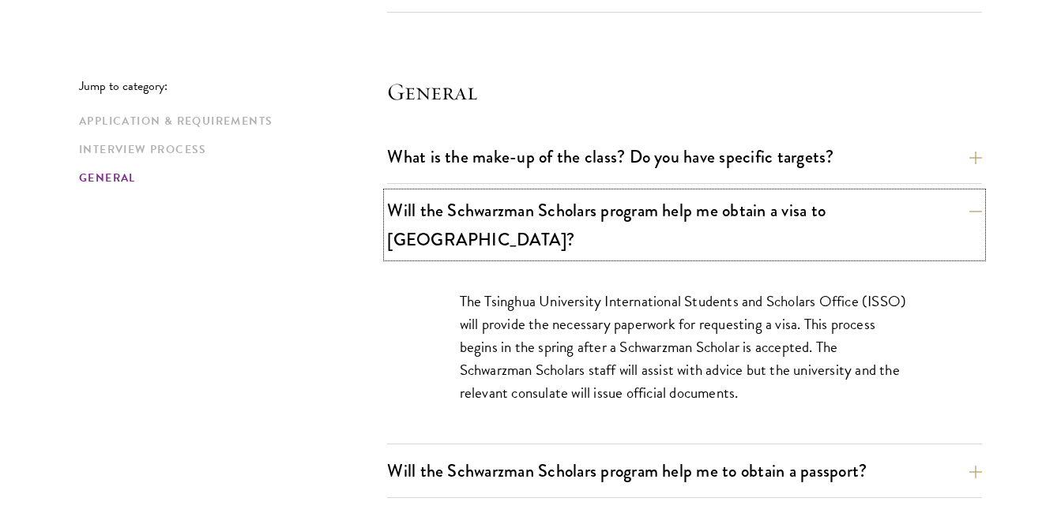
scroll to position [2322, 0]
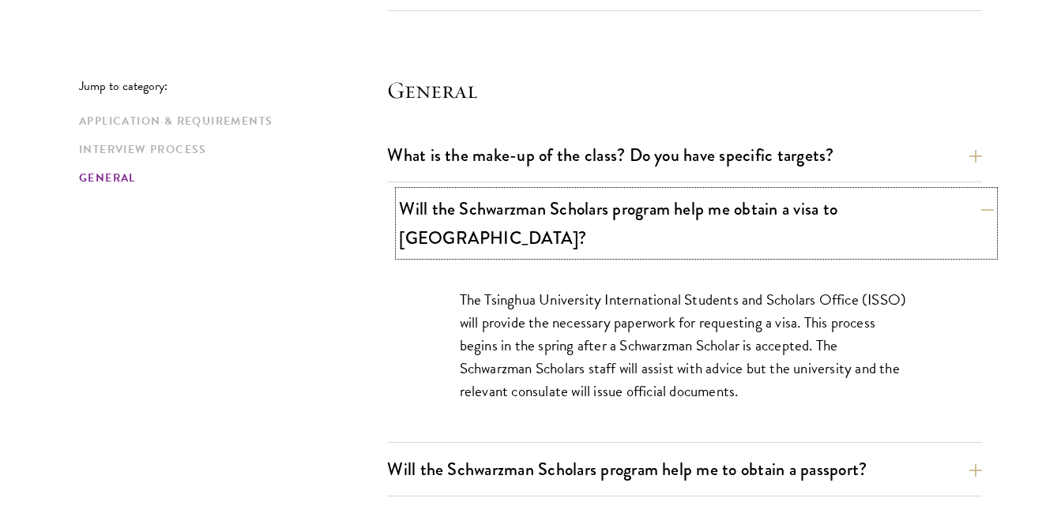
click at [977, 211] on button "Will the Schwarzman Scholars program help me obtain a visa to [GEOGRAPHIC_DATA]?" at bounding box center [696, 223] width 595 height 65
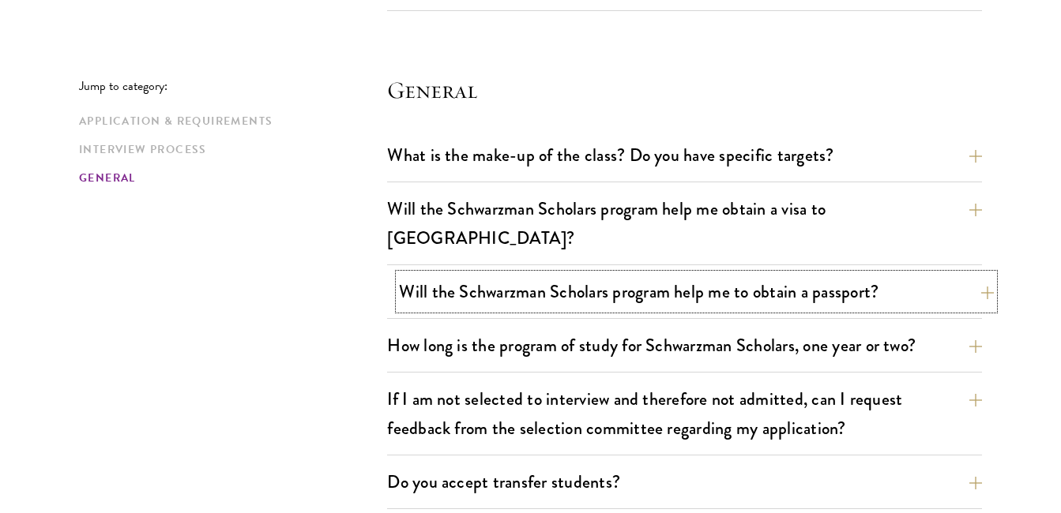
click at [985, 274] on button "Will the Schwarzman Scholars program help me to obtain a passport?" at bounding box center [696, 292] width 595 height 36
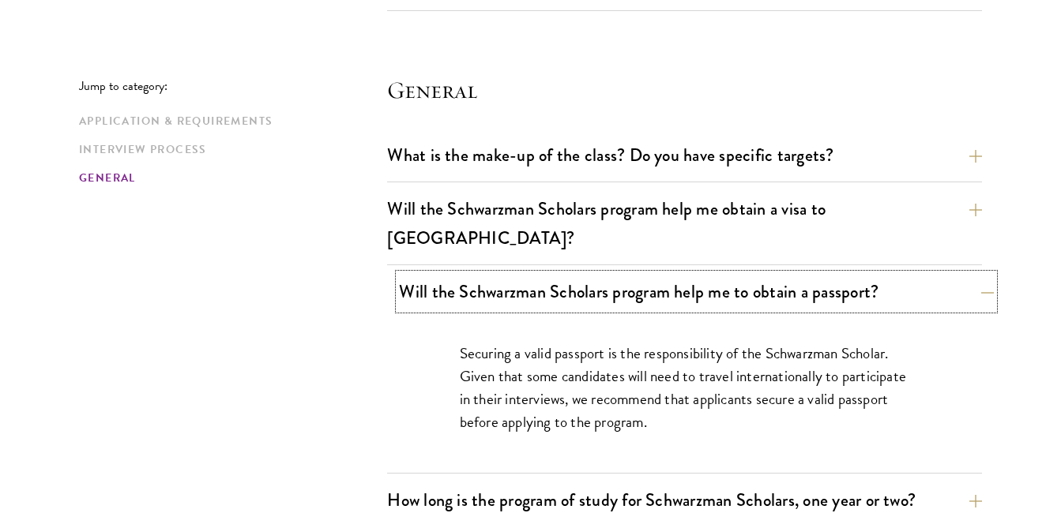
click at [990, 274] on button "Will the Schwarzman Scholars program help me to obtain a passport?" at bounding box center [696, 292] width 595 height 36
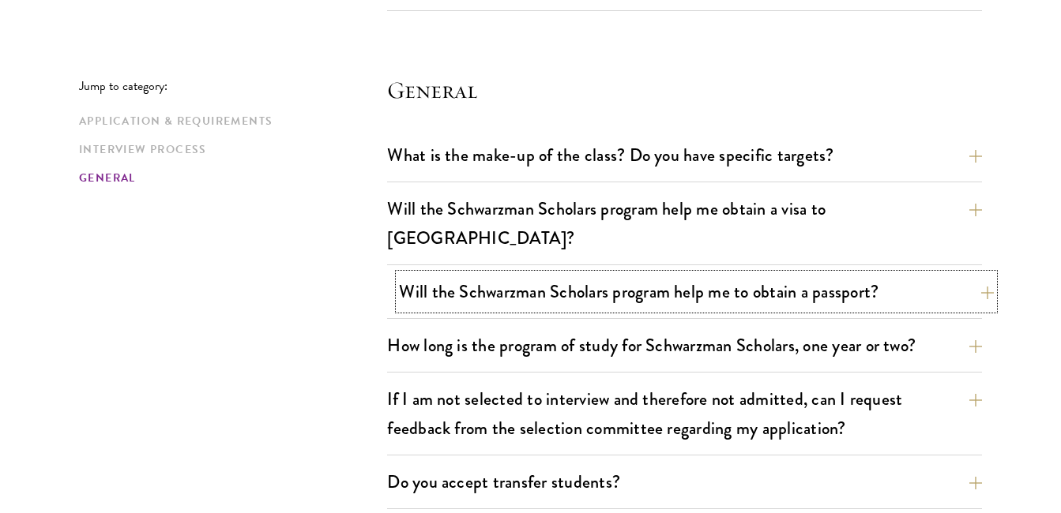
click at [990, 274] on button "Will the Schwarzman Scholars program help me to obtain a passport?" at bounding box center [696, 292] width 595 height 36
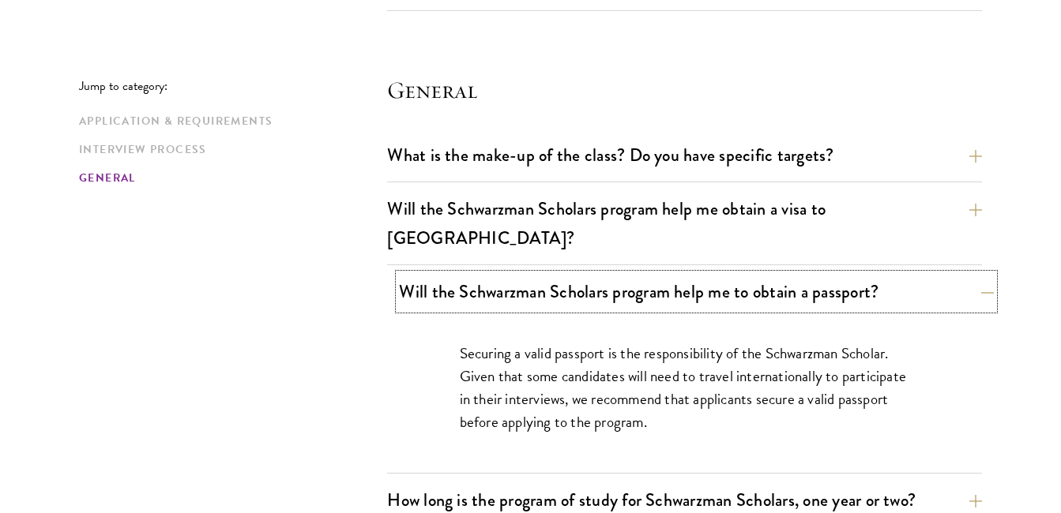
click at [990, 274] on button "Will the Schwarzman Scholars program help me to obtain a passport?" at bounding box center [696, 292] width 595 height 36
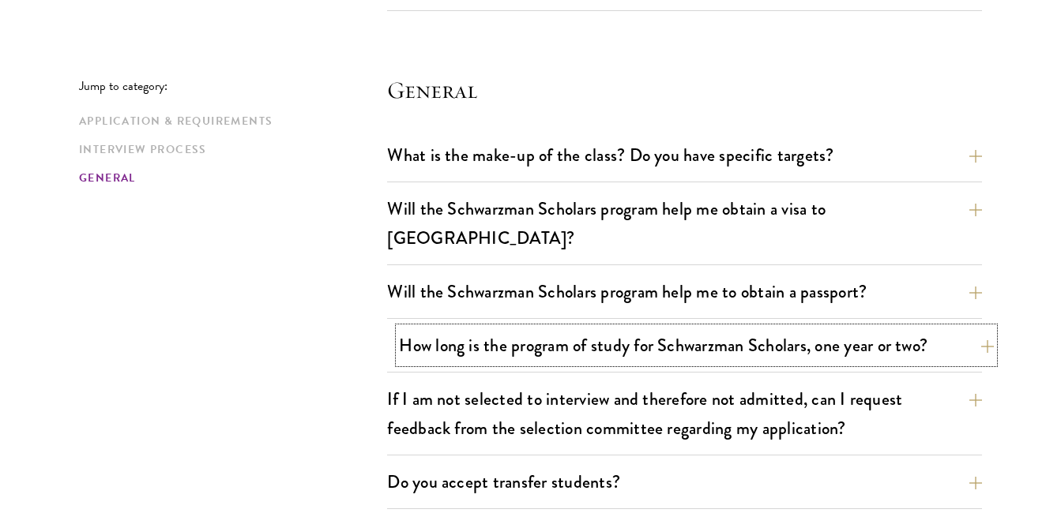
click at [977, 328] on button "How long is the program of study for Schwarzman Scholars, one year or two?" at bounding box center [696, 346] width 595 height 36
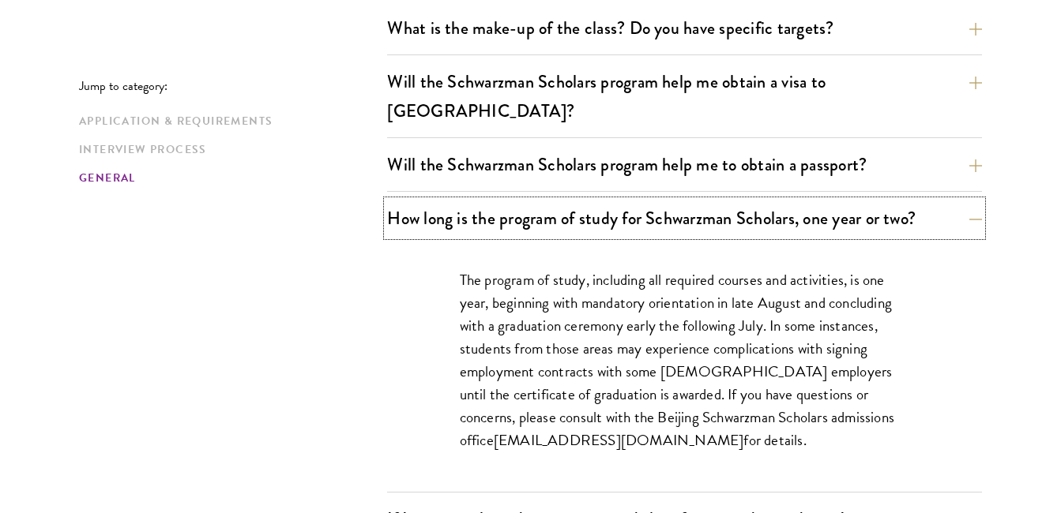
scroll to position [2480, 0]
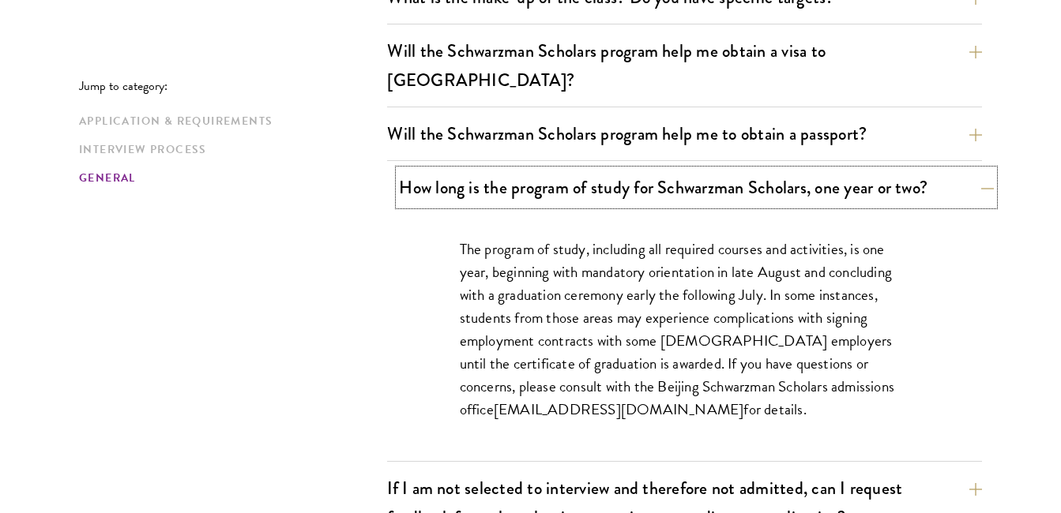
click at [984, 170] on button "How long is the program of study for Schwarzman Scholars, one year or two?" at bounding box center [696, 188] width 595 height 36
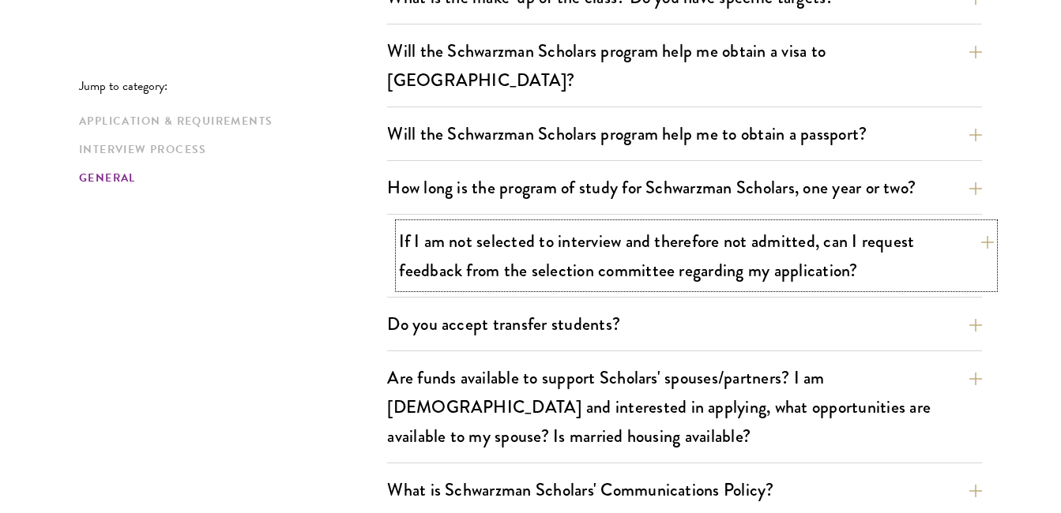
click at [991, 224] on button "If I am not selected to interview and therefore not admitted, can I request fee…" at bounding box center [696, 256] width 595 height 65
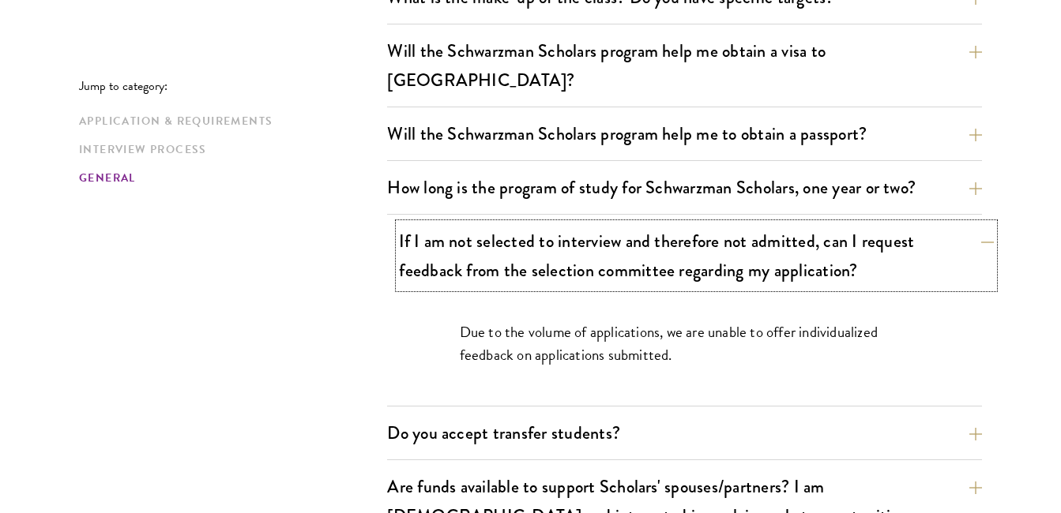
click at [991, 224] on button "If I am not selected to interview and therefore not admitted, can I request fee…" at bounding box center [696, 256] width 595 height 65
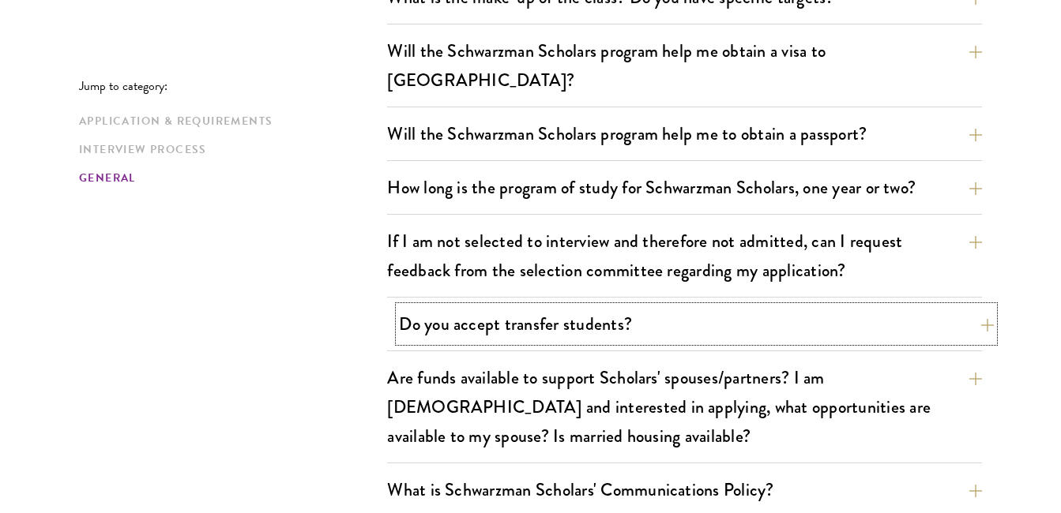
click at [980, 307] on button "Do you accept transfer students?" at bounding box center [696, 325] width 595 height 36
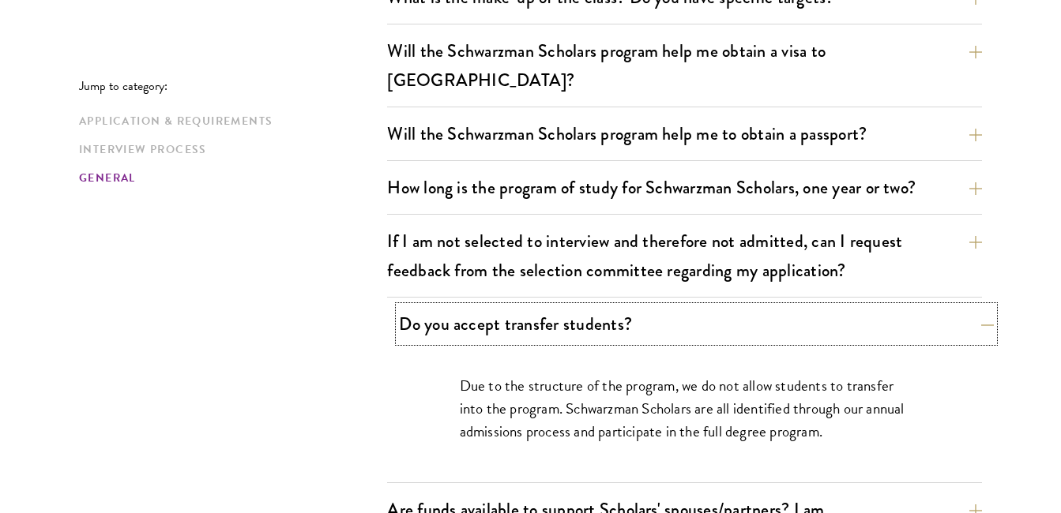
click at [980, 307] on button "Do you accept transfer students?" at bounding box center [696, 325] width 595 height 36
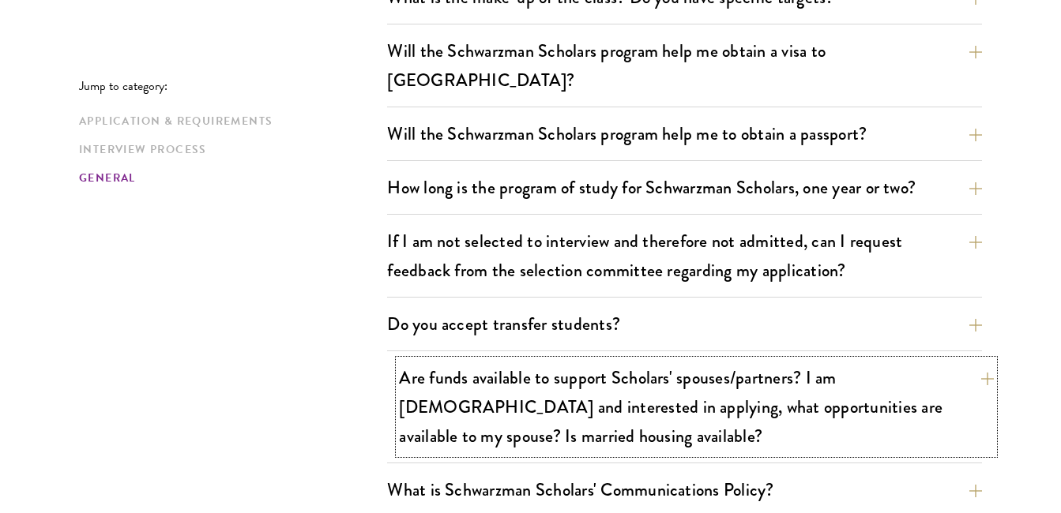
click at [987, 360] on button "Are funds available to support Scholars' spouses/partners? I am [DEMOGRAPHIC_DA…" at bounding box center [696, 407] width 595 height 94
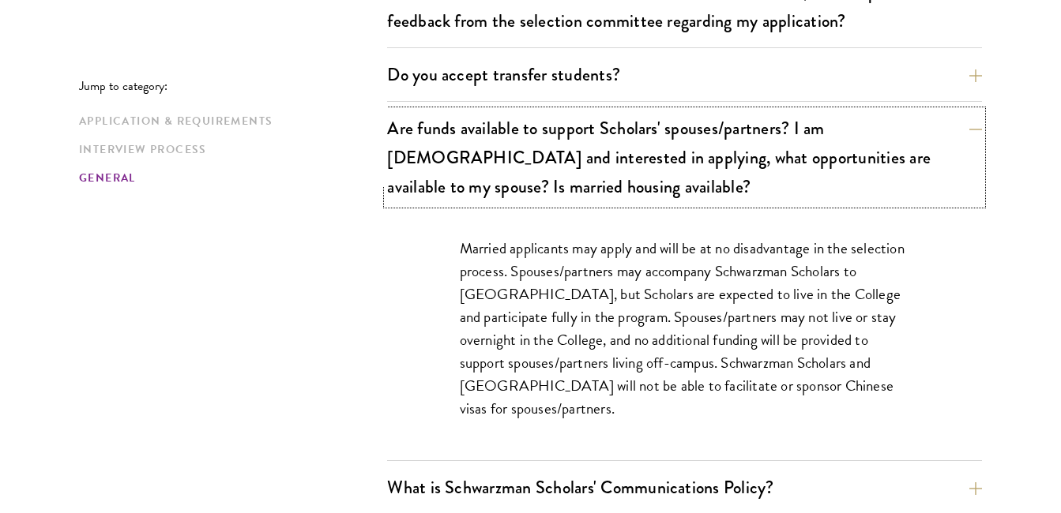
scroll to position [2733, 0]
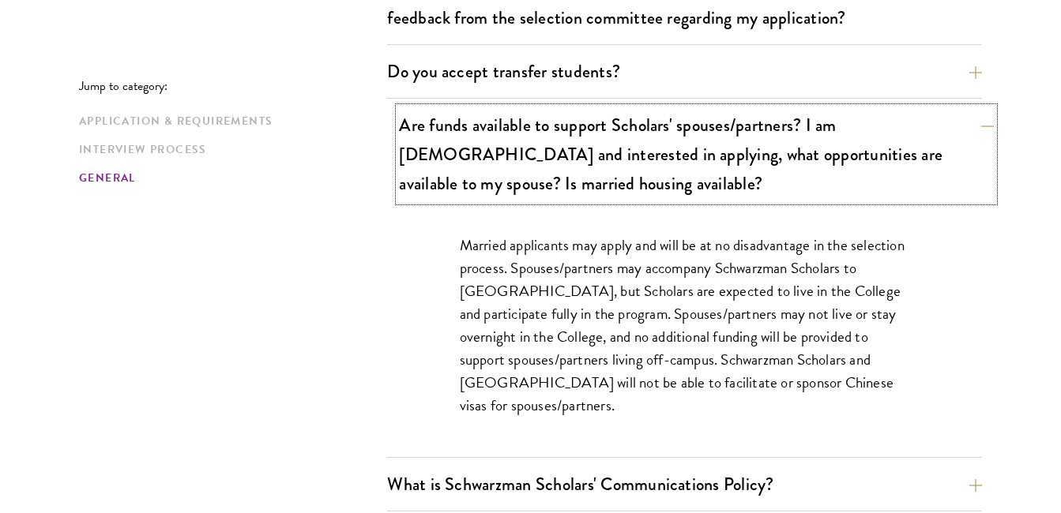
click at [978, 107] on button "Are funds available to support Scholars' spouses/partners? I am [DEMOGRAPHIC_DA…" at bounding box center [696, 154] width 595 height 94
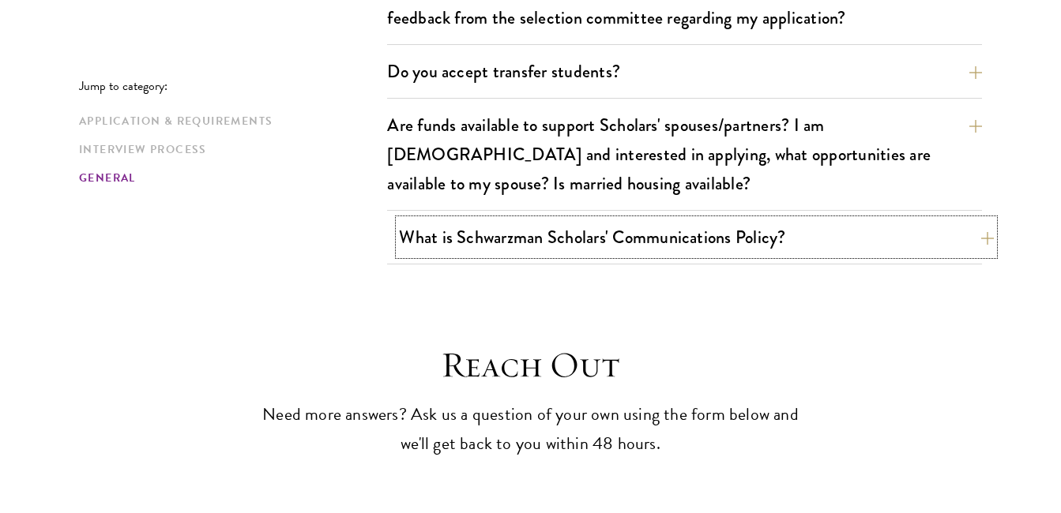
click at [989, 220] on button "What is Schwarzman Scholars' Communications Policy?" at bounding box center [696, 238] width 595 height 36
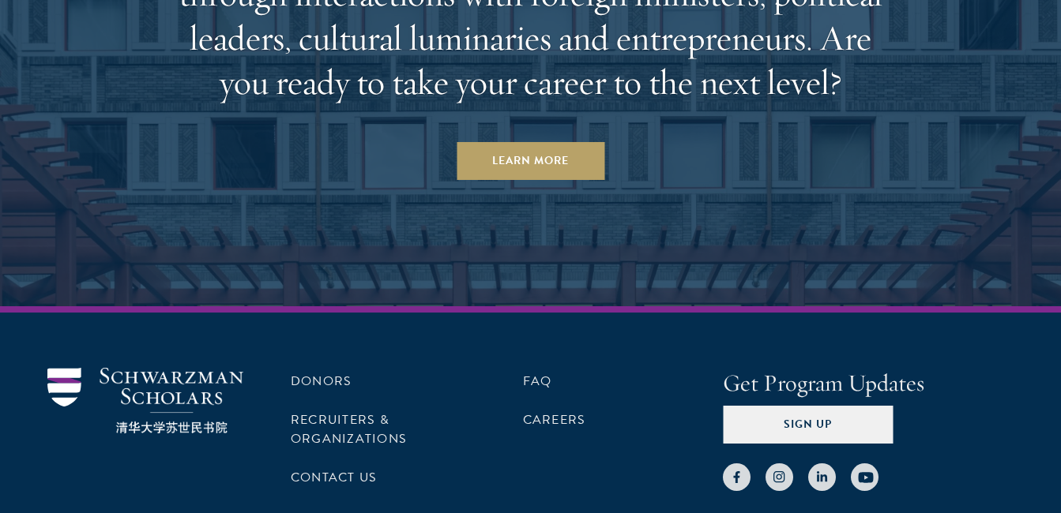
scroll to position [4333, 0]
